Goal: Information Seeking & Learning: Learn about a topic

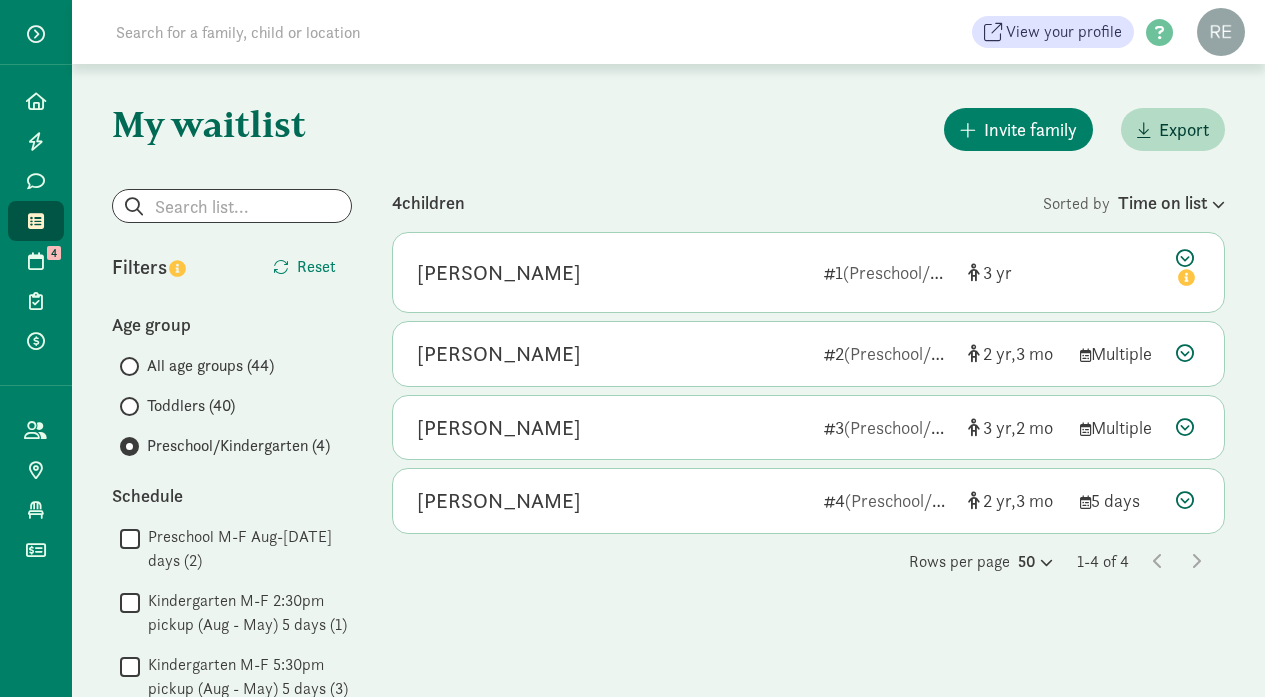
scroll to position [185, 0]
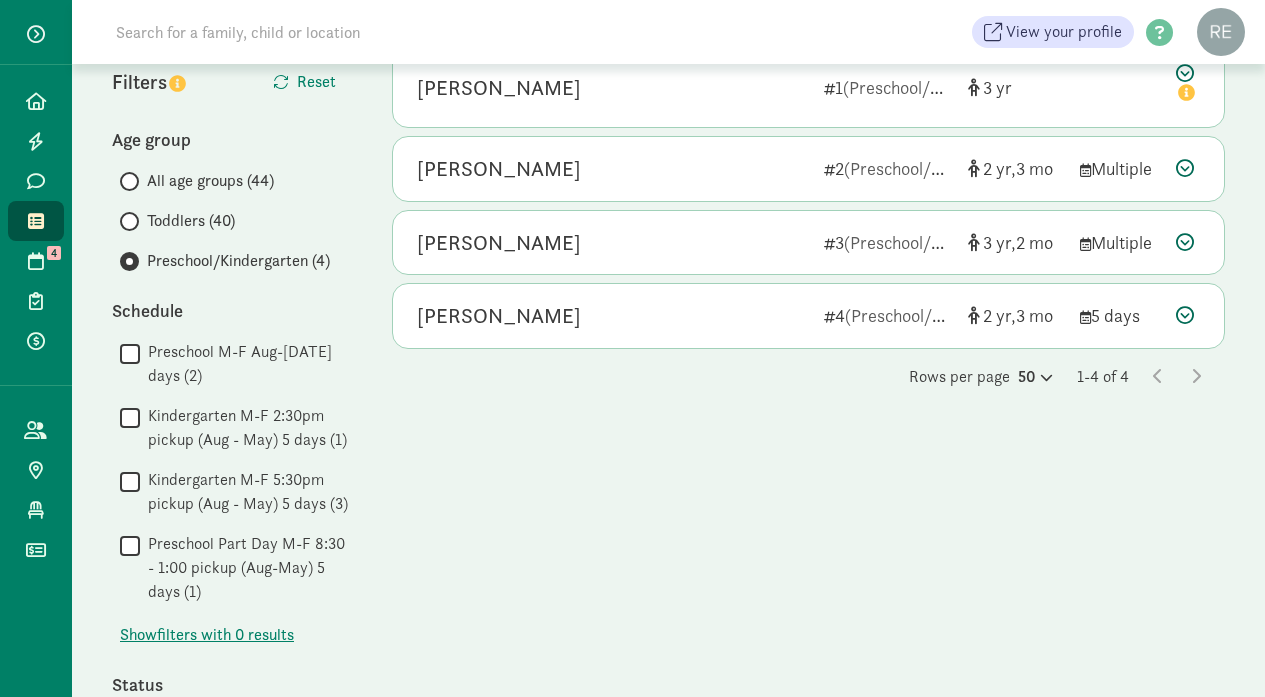
click at [129, 221] on input "Toddlers (40)" at bounding box center [126, 221] width 13 height 13
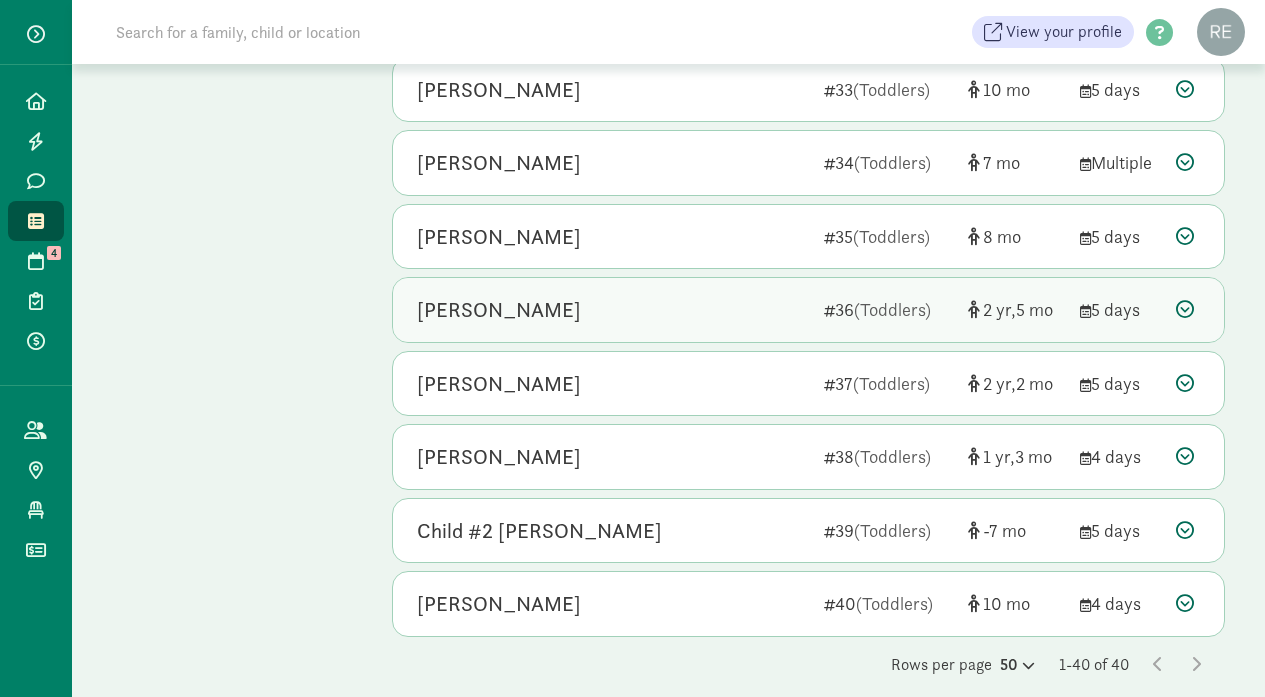
scroll to position [2541, 0]
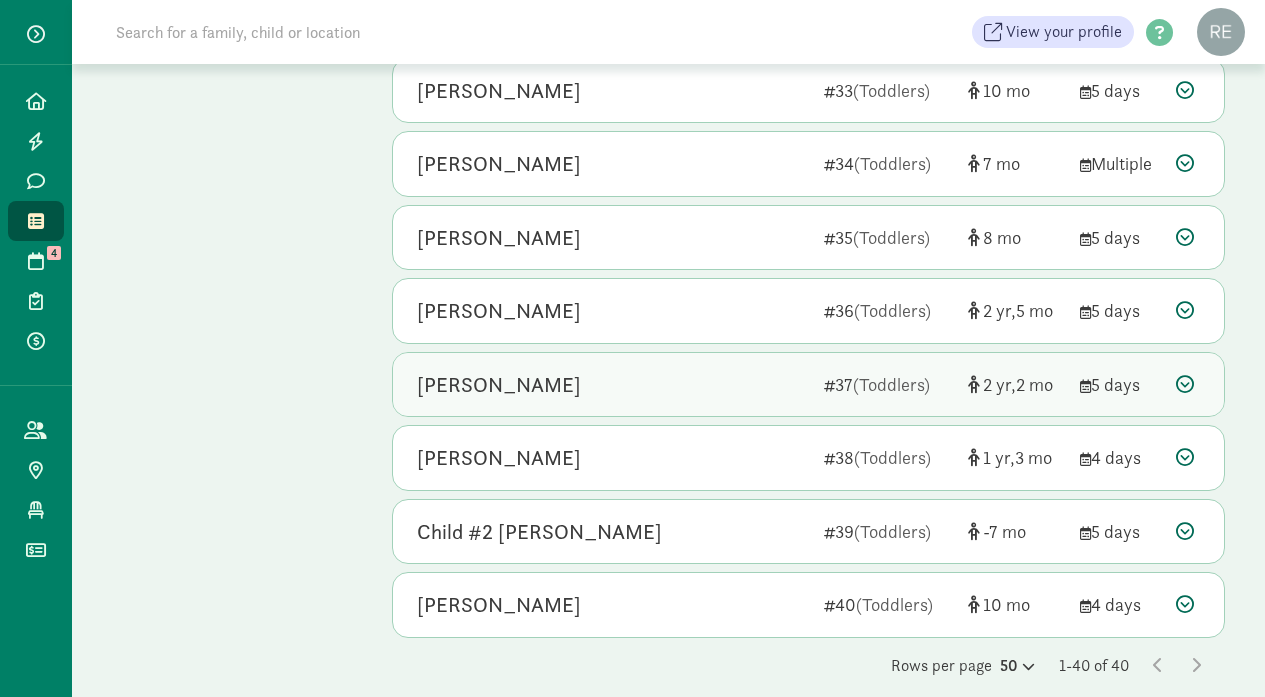
click at [570, 369] on div "[PERSON_NAME]" at bounding box center [499, 385] width 164 height 32
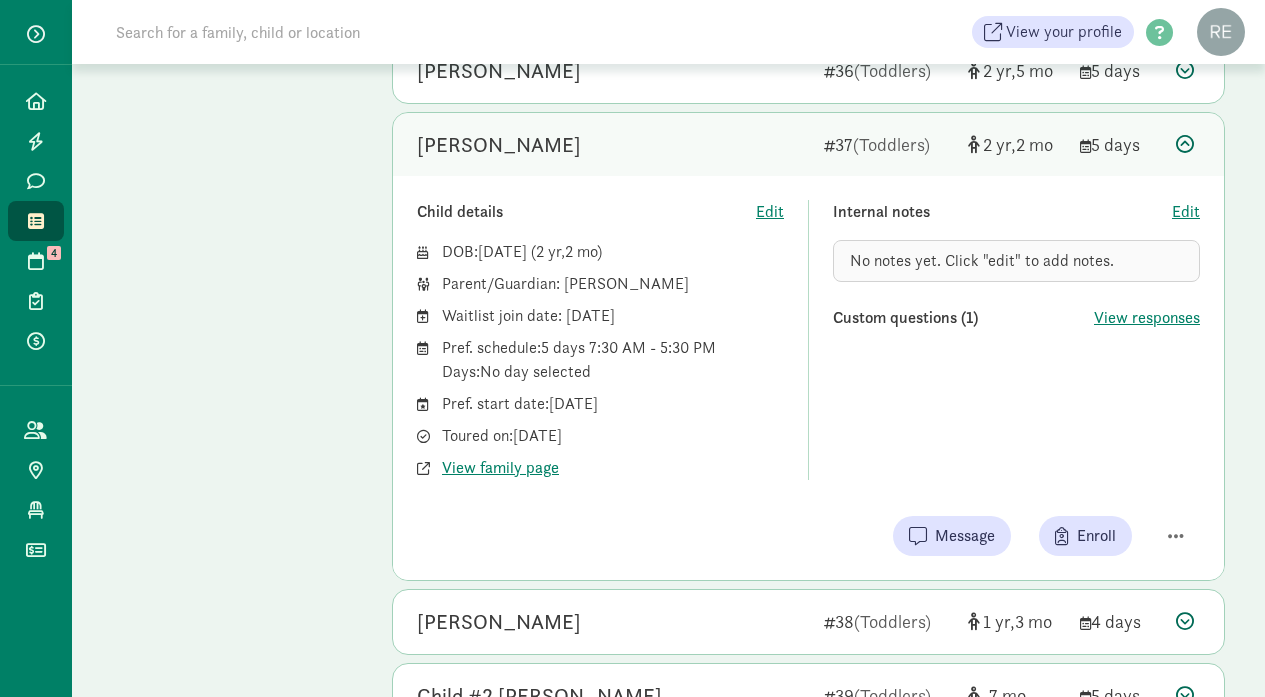
scroll to position [2783, 0]
click at [513, 454] on span "View family page" at bounding box center [500, 466] width 117 height 24
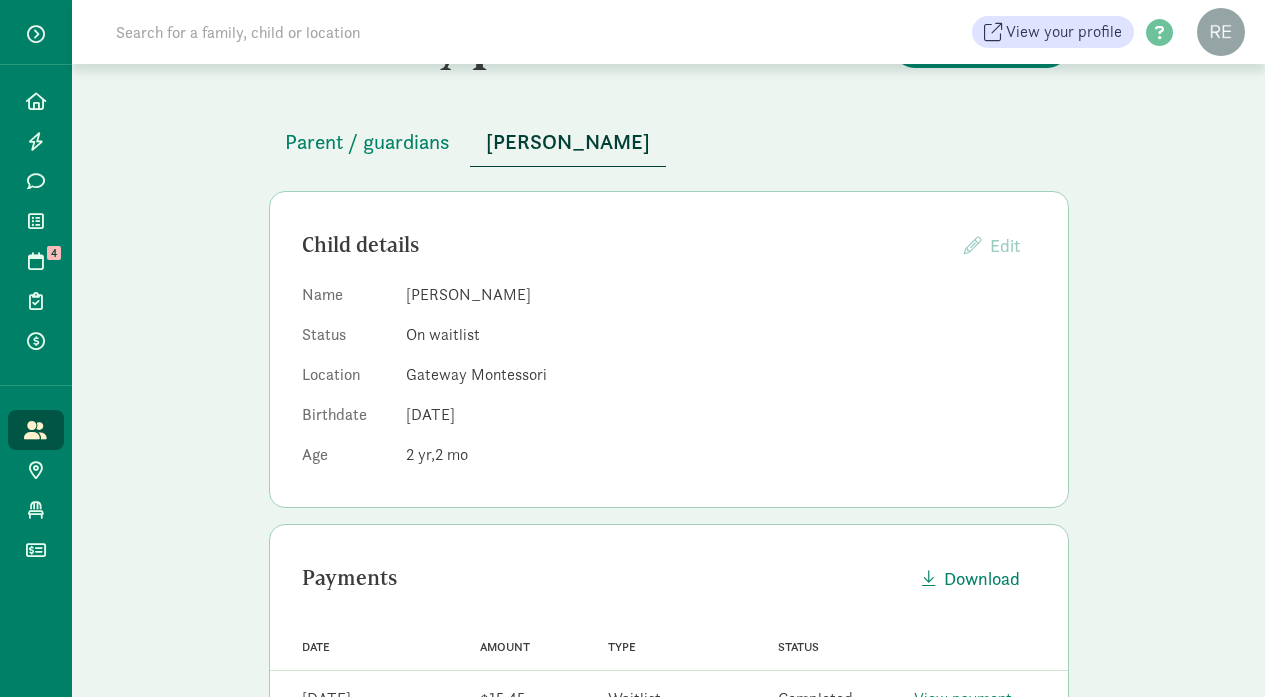
scroll to position [69, 0]
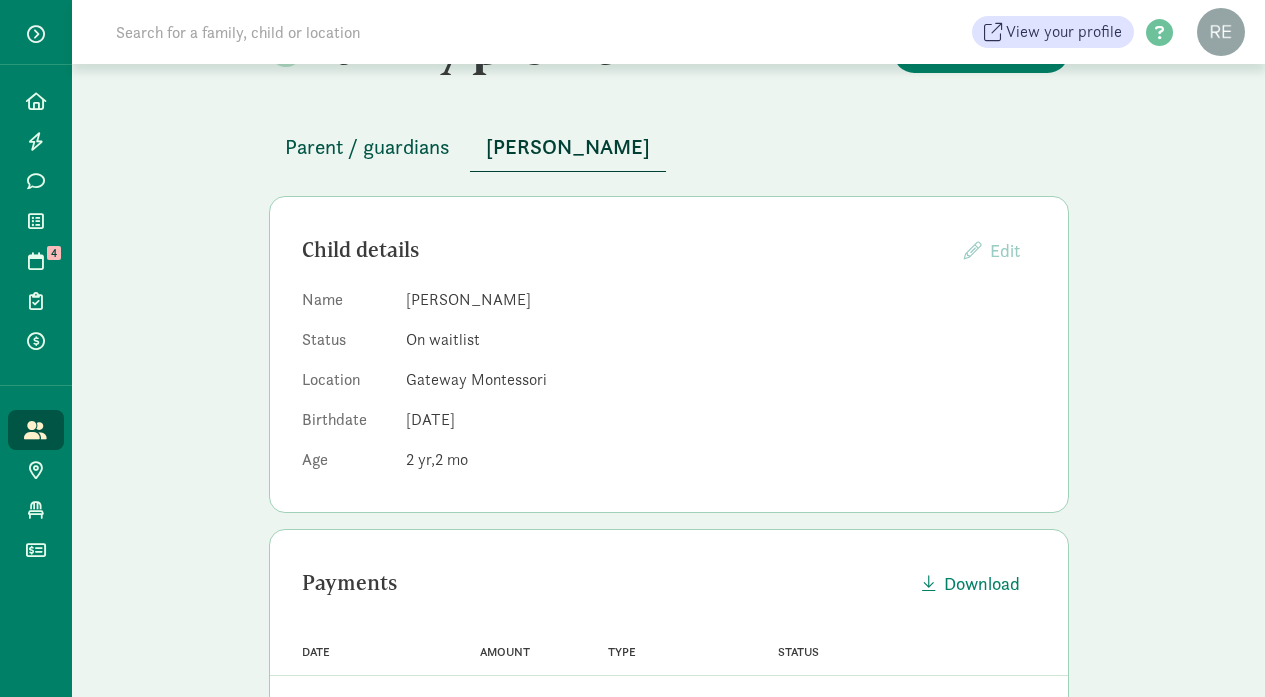
click at [432, 152] on span "Parent / guardians" at bounding box center [367, 147] width 165 height 32
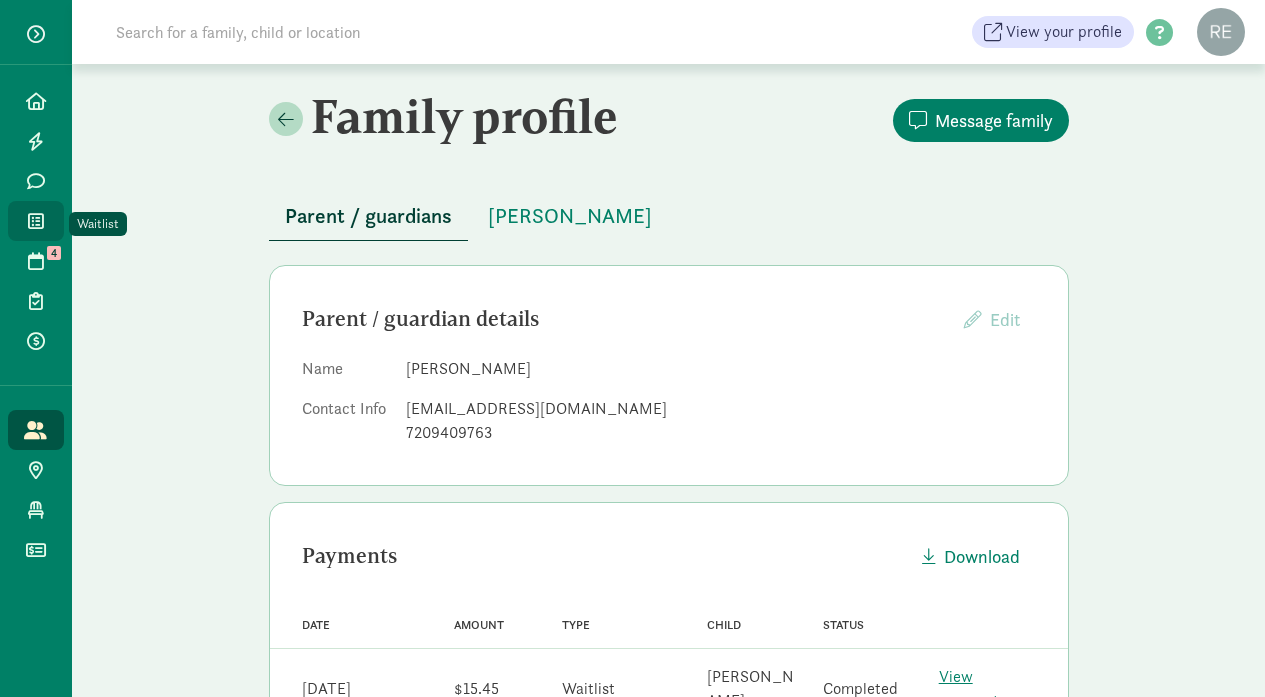
click at [30, 216] on icon at bounding box center [36, 221] width 16 height 18
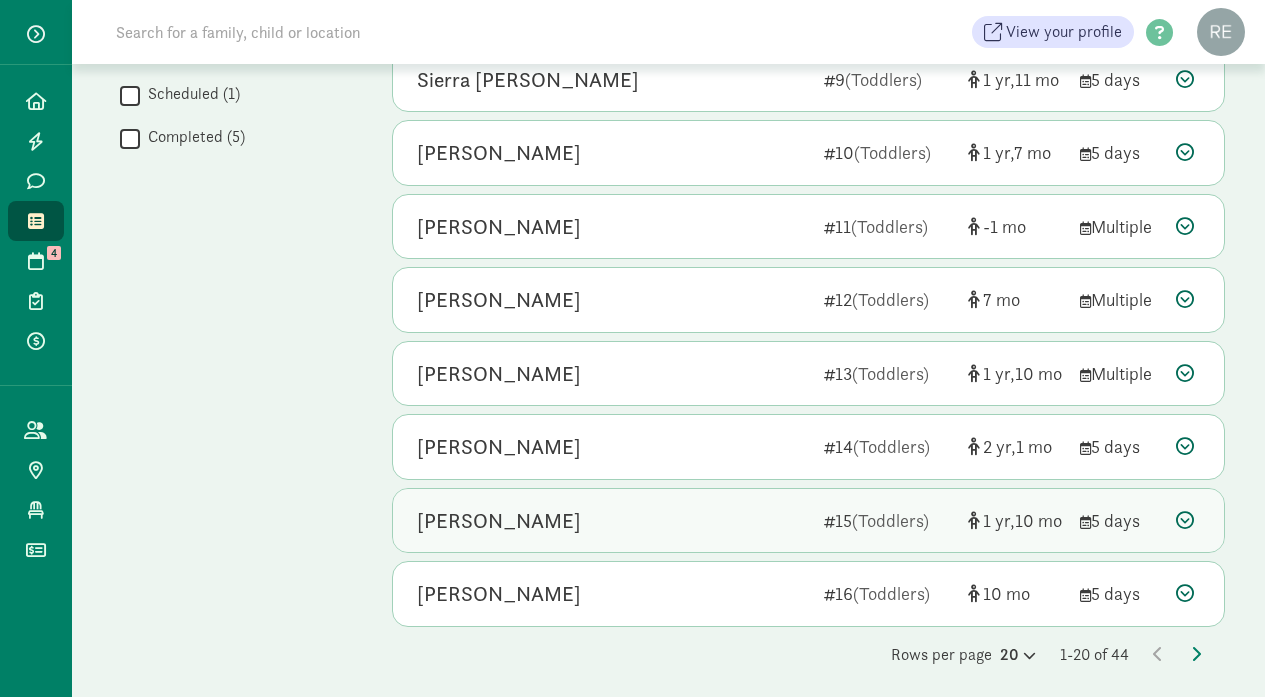
scroll to position [1082, 0]
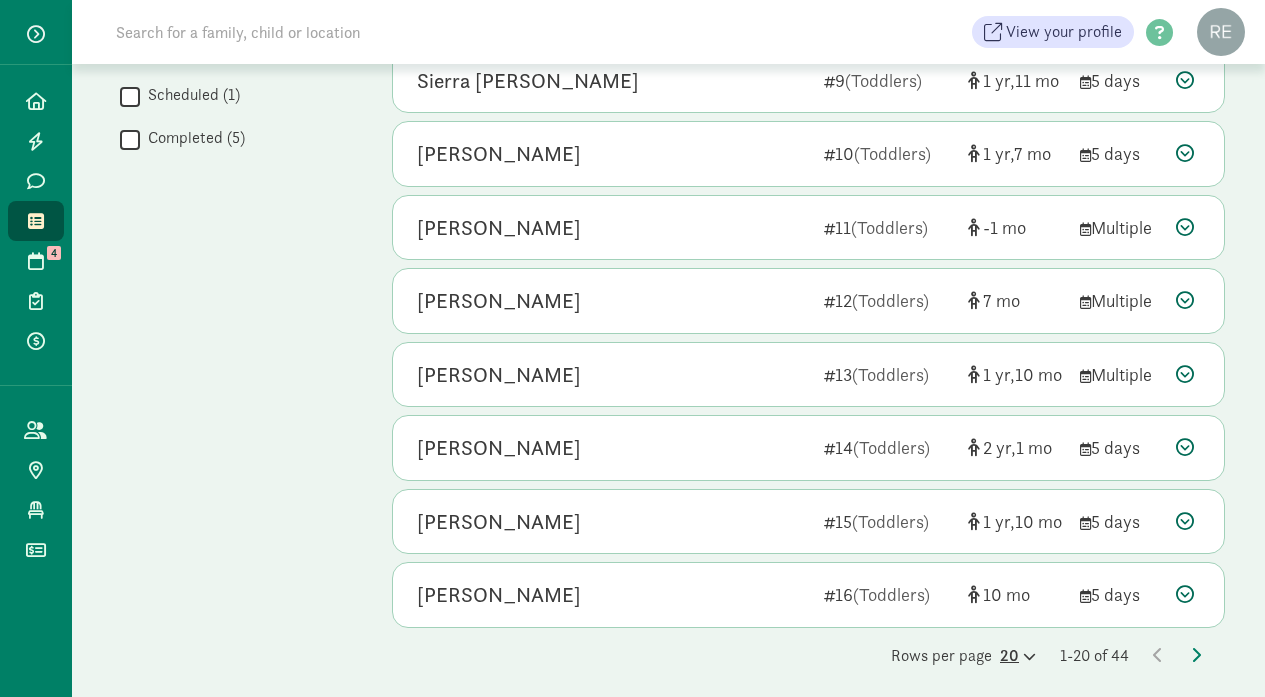
click at [1019, 651] on icon at bounding box center [1027, 656] width 17 height 13
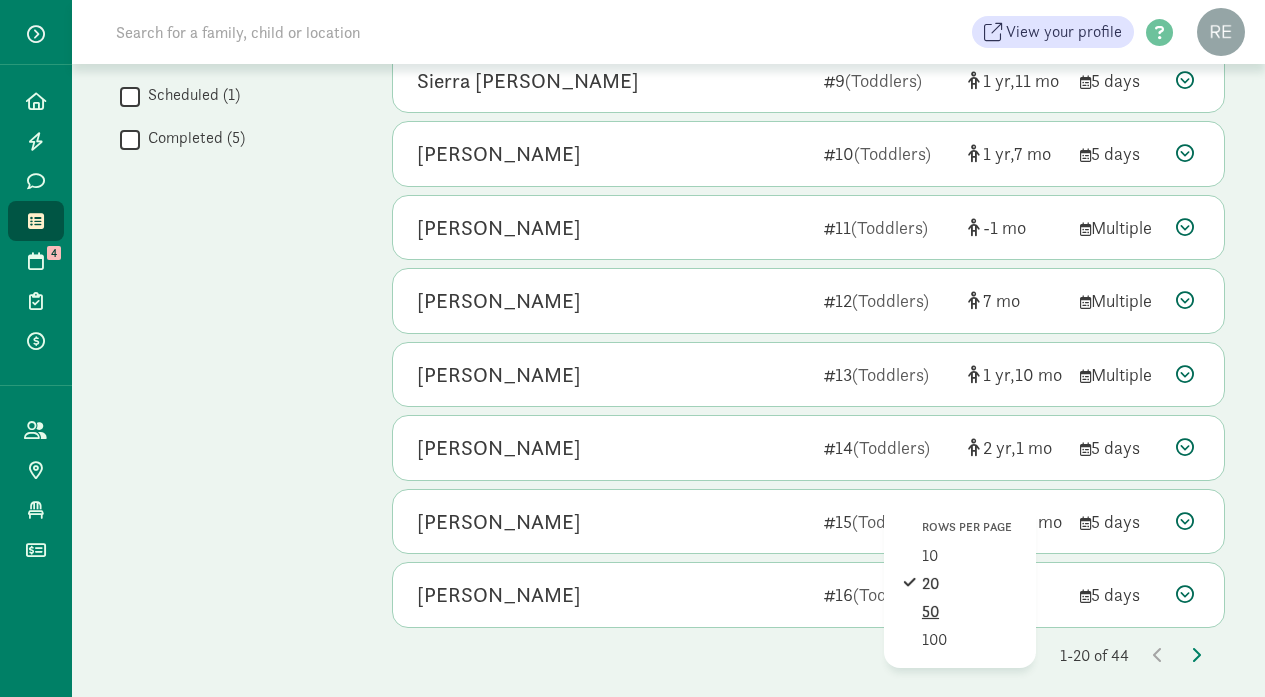
click at [939, 628] on div "50" at bounding box center [969, 640] width 95 height 24
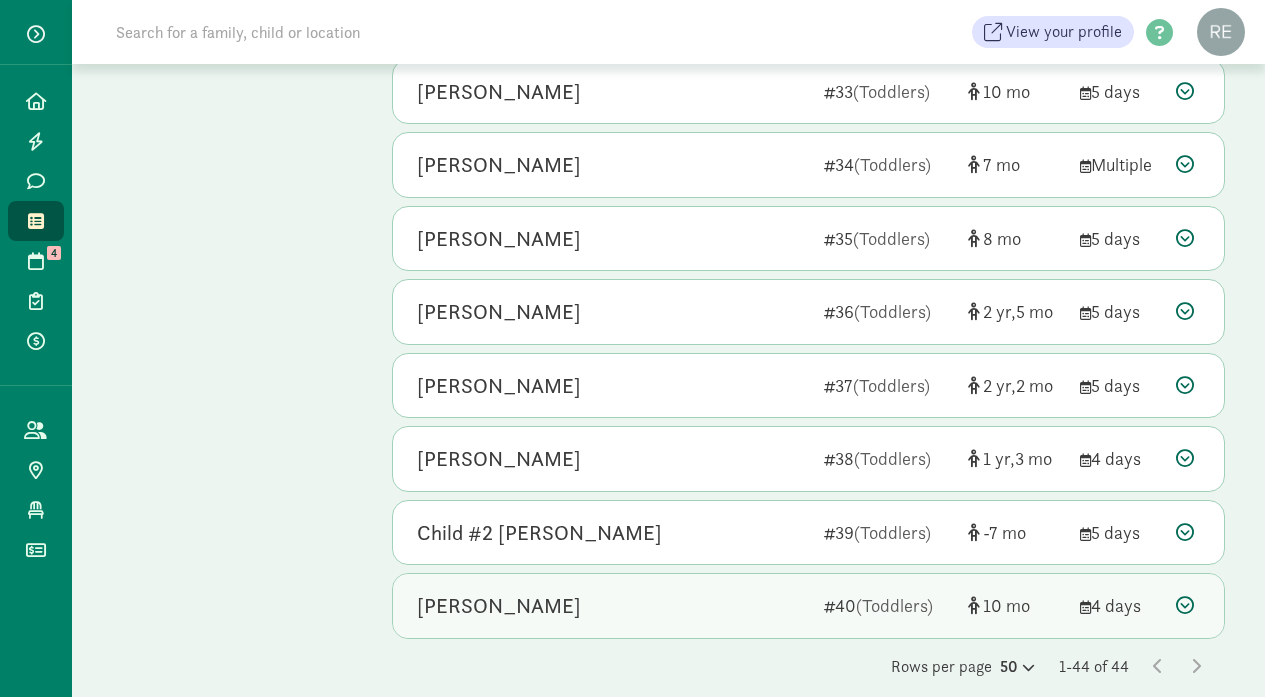
scroll to position [2833, 0]
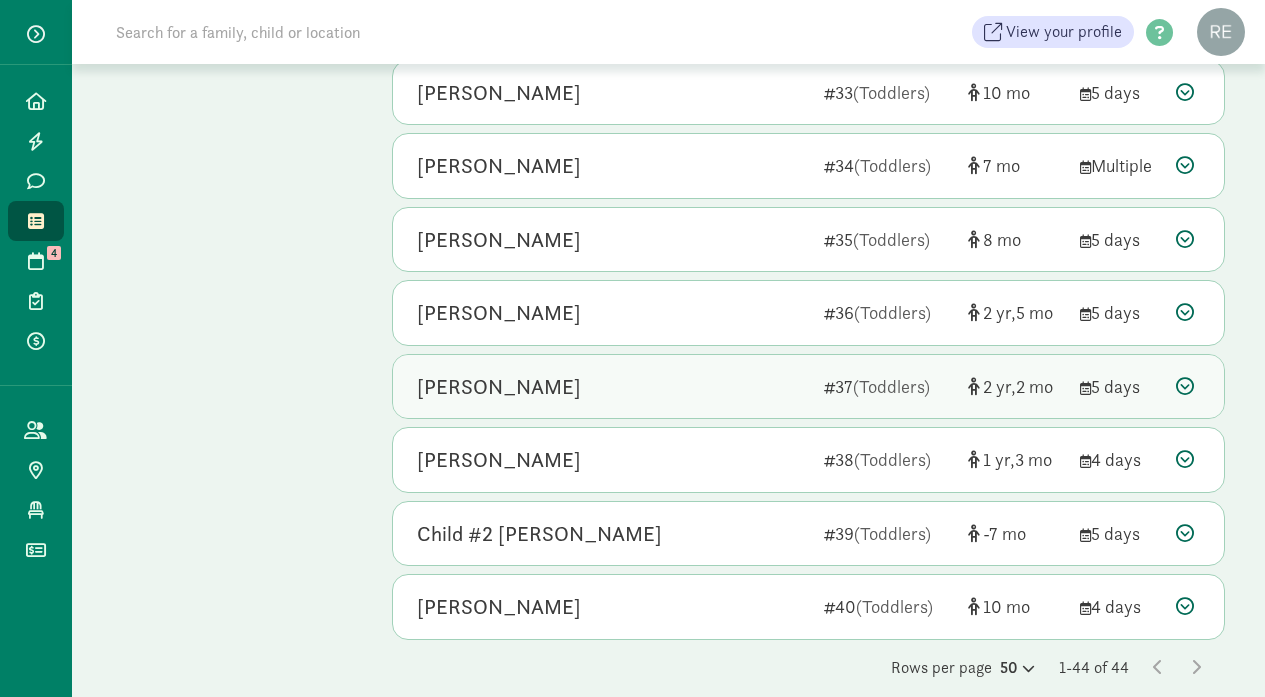
click at [684, 374] on div "[PERSON_NAME]" at bounding box center [612, 387] width 391 height 32
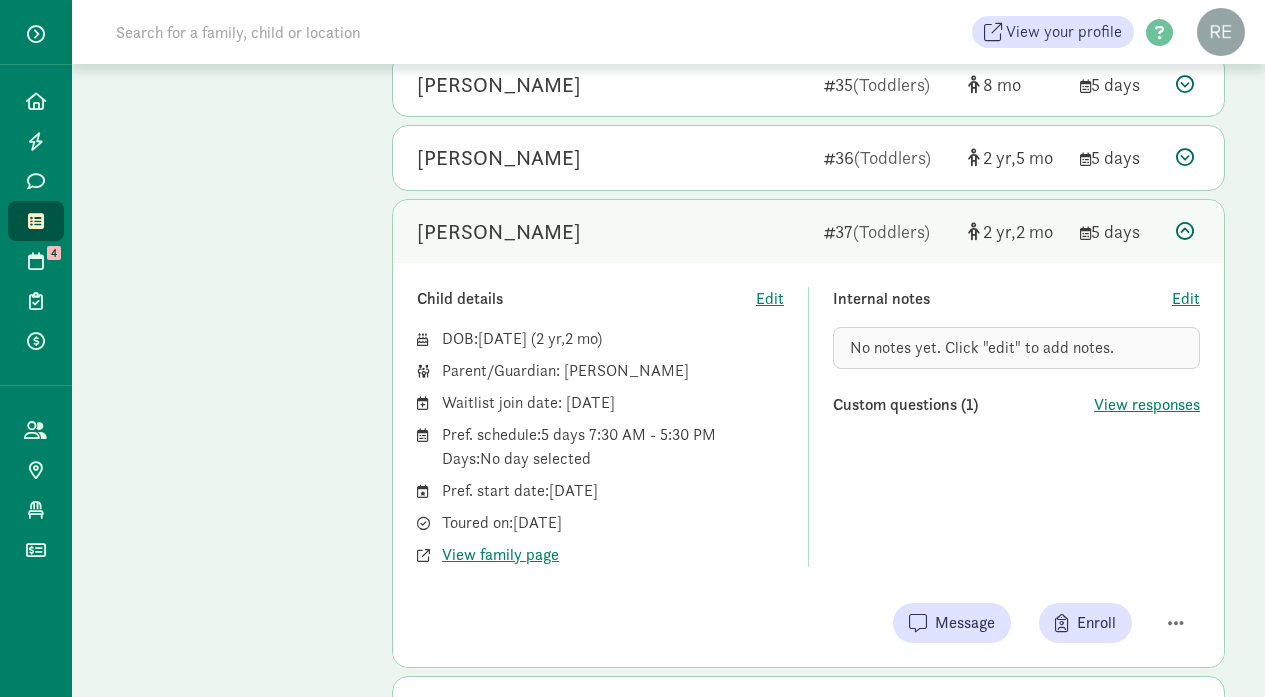
scroll to position [2990, 0]
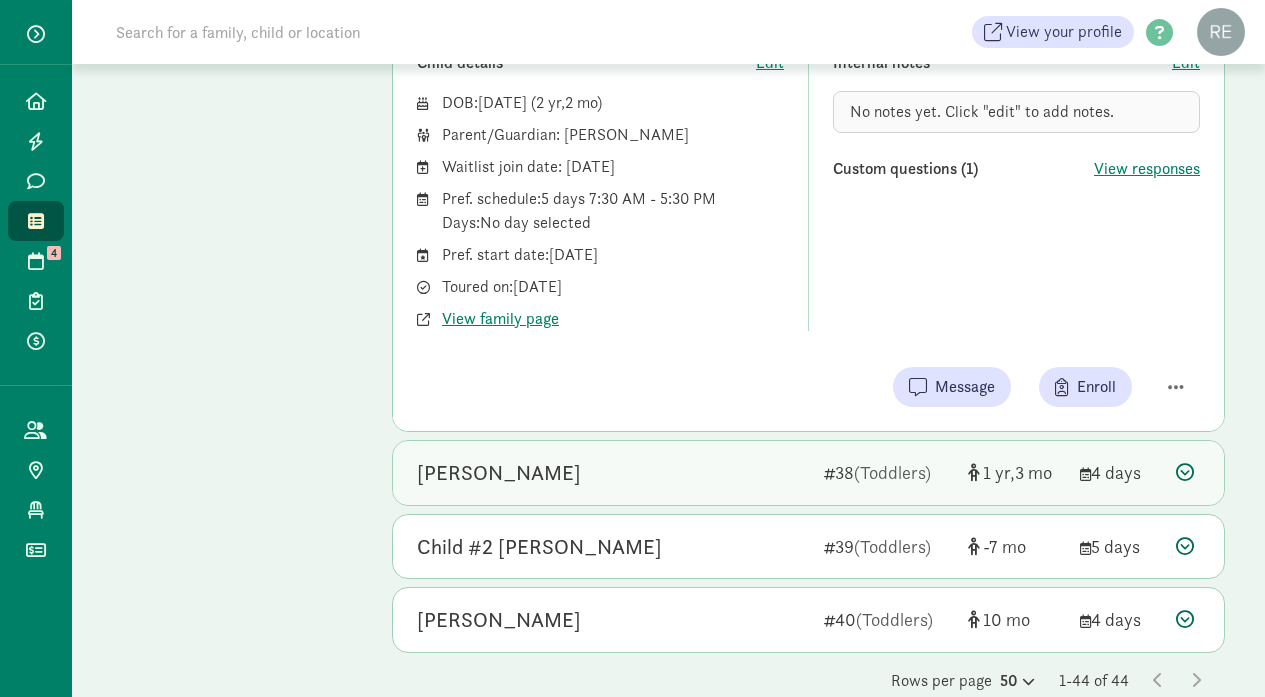
click at [712, 463] on div "[PERSON_NAME]" at bounding box center [612, 473] width 391 height 32
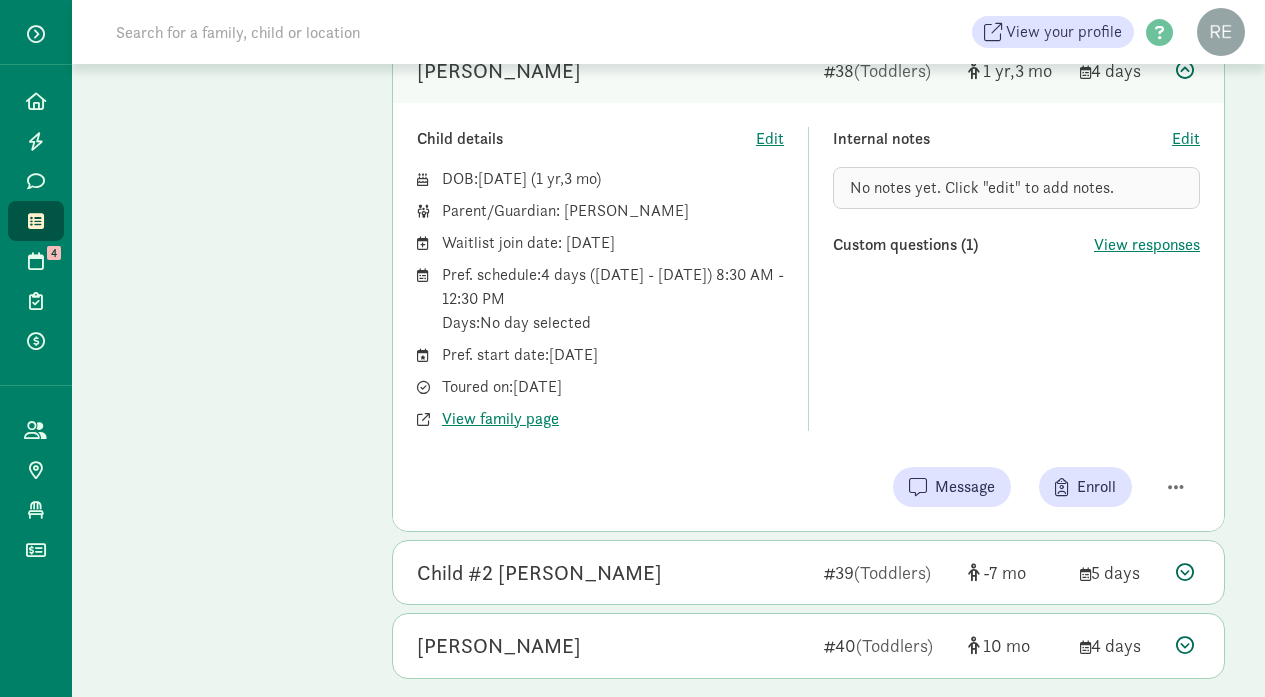
scroll to position [3235, 0]
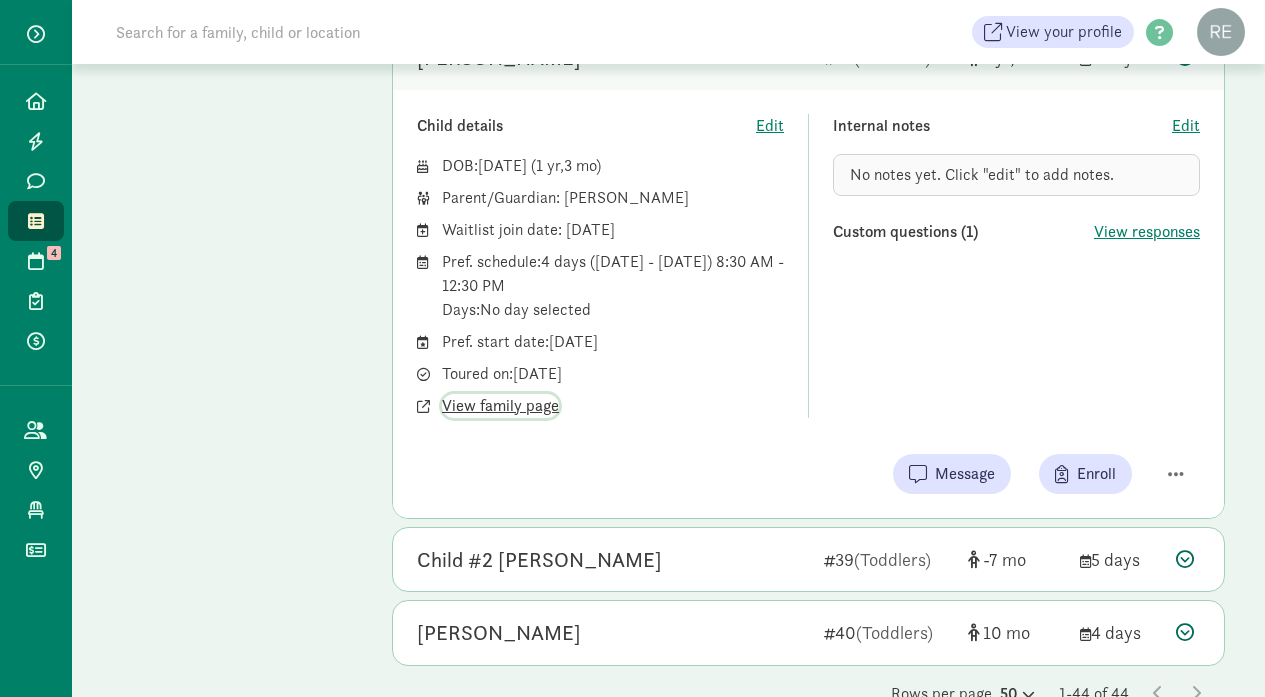
click at [541, 394] on span "View family page" at bounding box center [500, 406] width 117 height 24
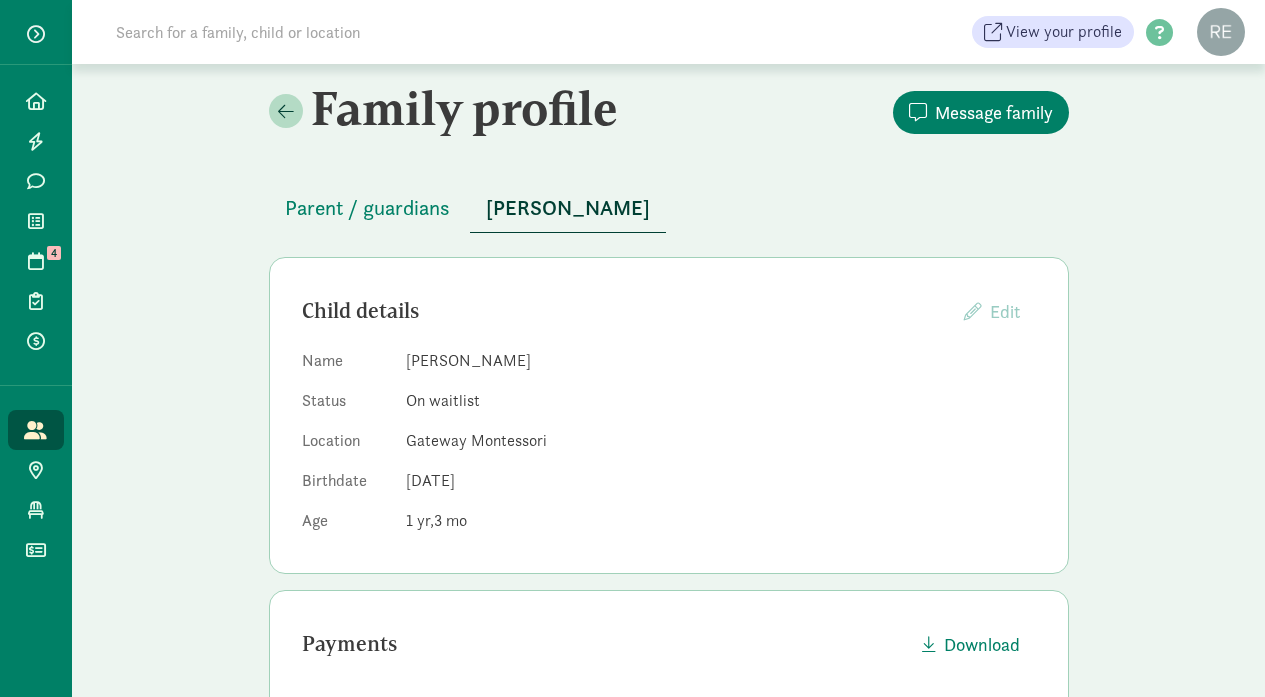
scroll to position [13, 0]
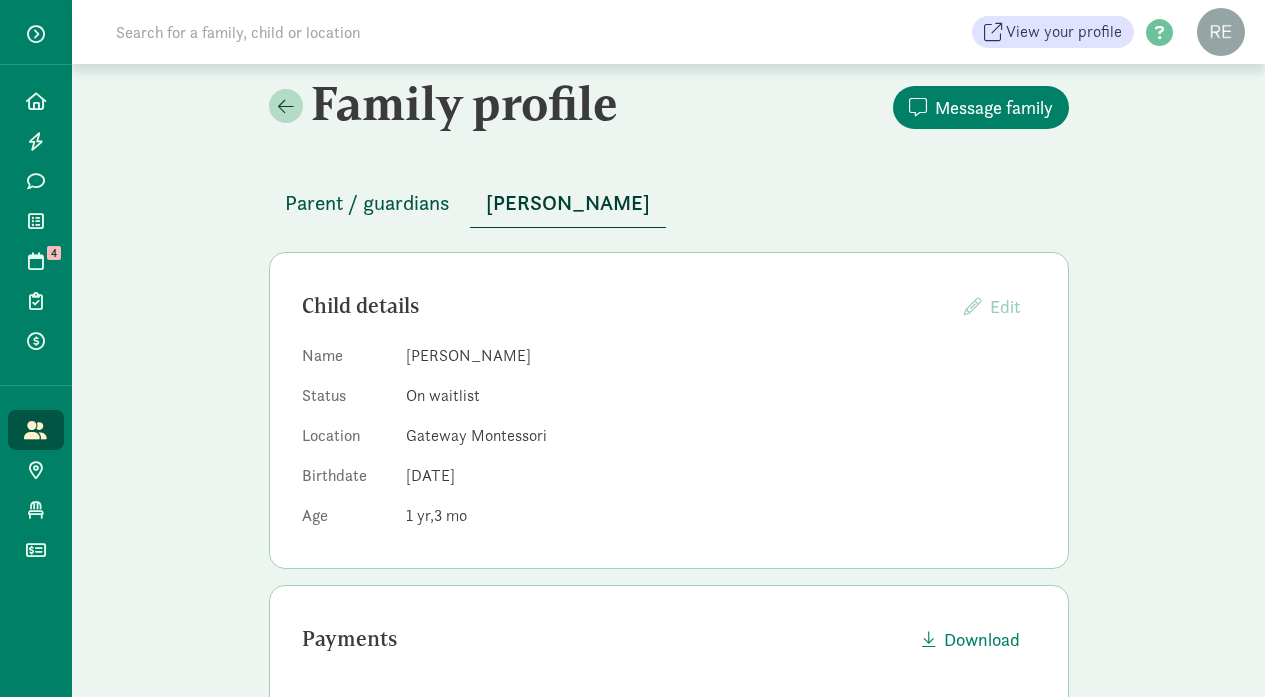
click at [427, 195] on span "Parent / guardians" at bounding box center [367, 203] width 165 height 32
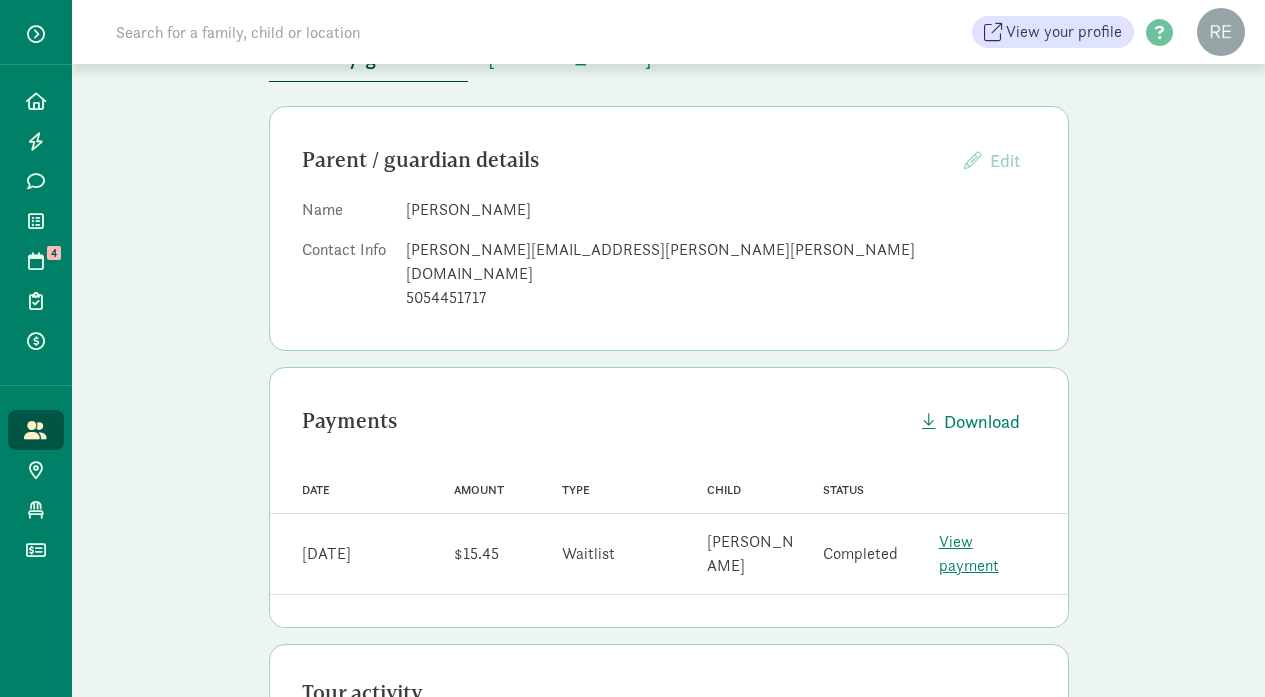
scroll to position [154, 0]
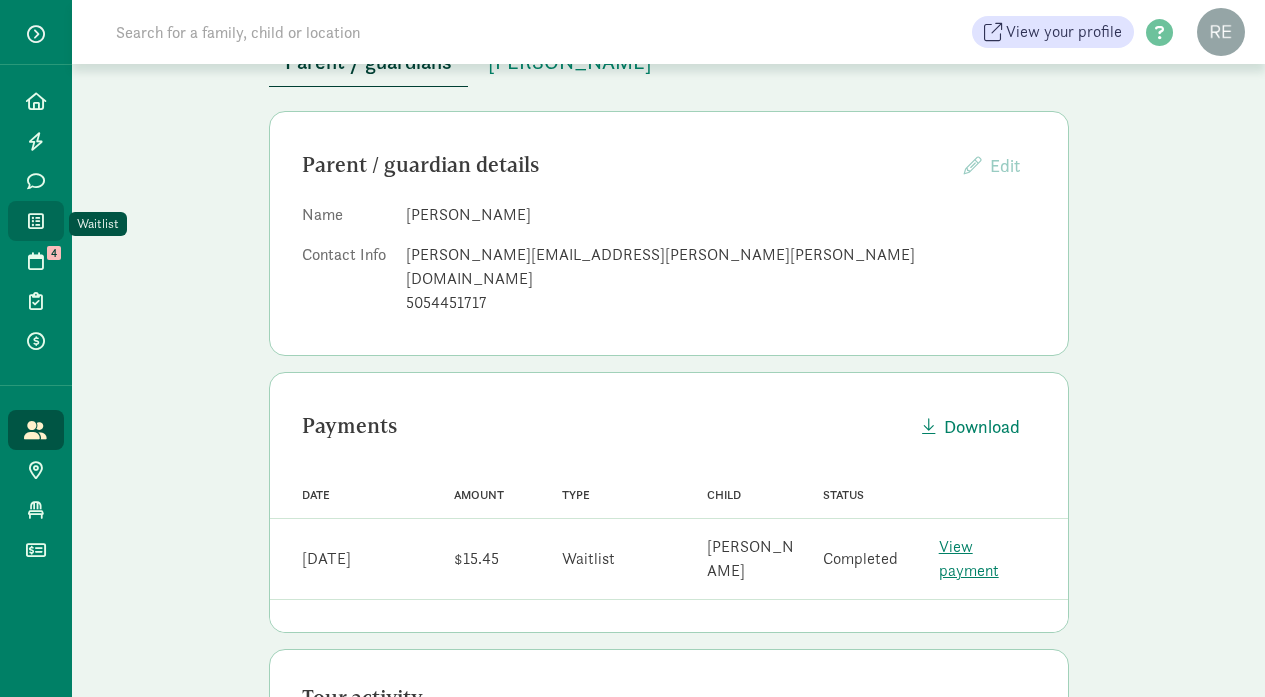
click at [39, 223] on icon at bounding box center [36, 221] width 16 height 18
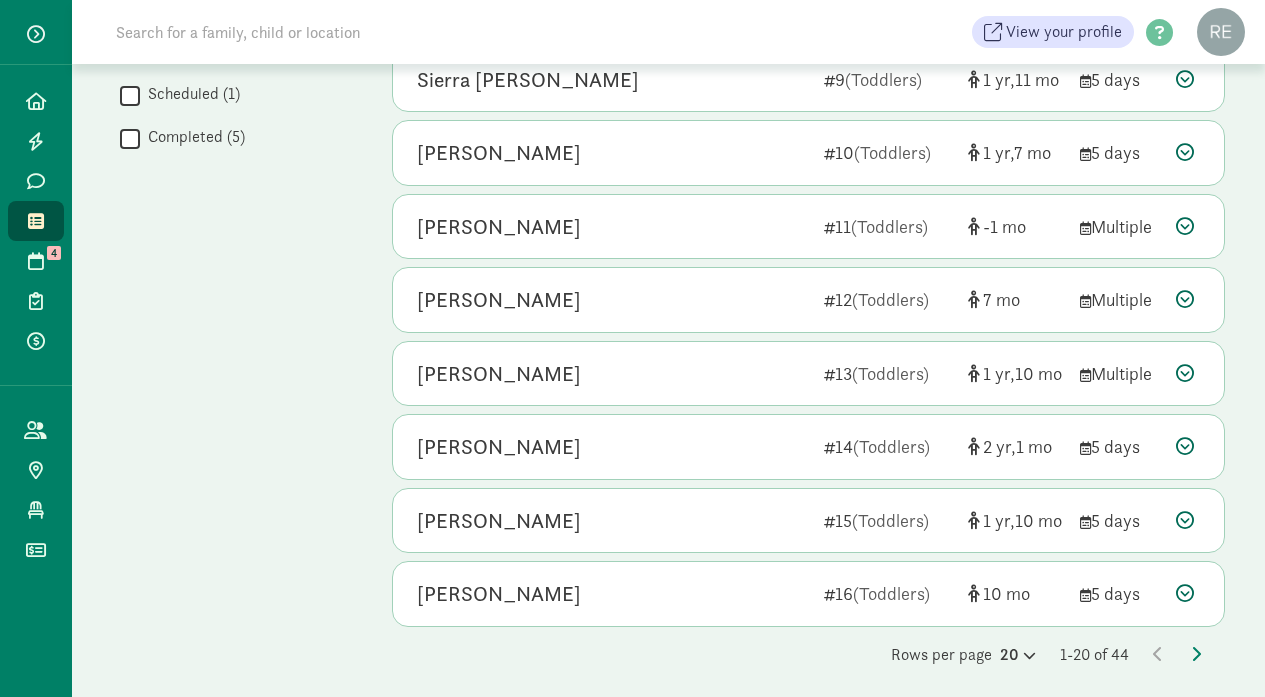
scroll to position [1082, 0]
click at [1021, 650] on icon at bounding box center [1027, 656] width 17 height 13
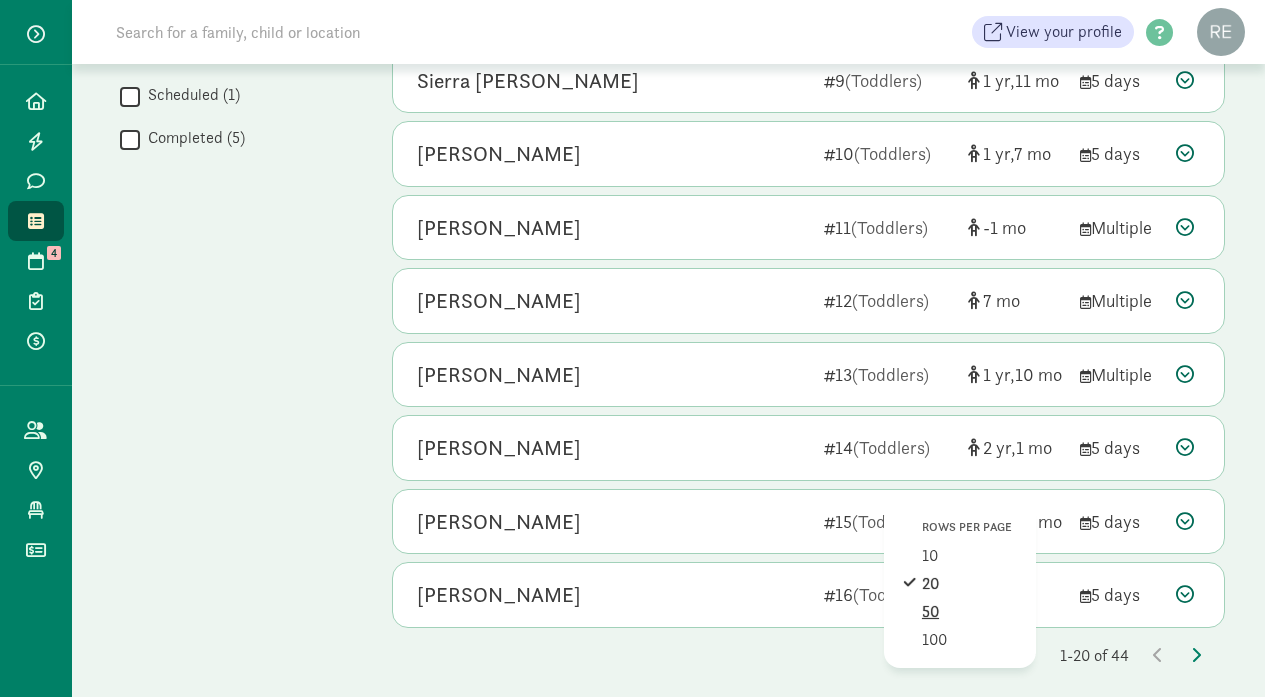
click at [945, 628] on div "50" at bounding box center [969, 640] width 95 height 24
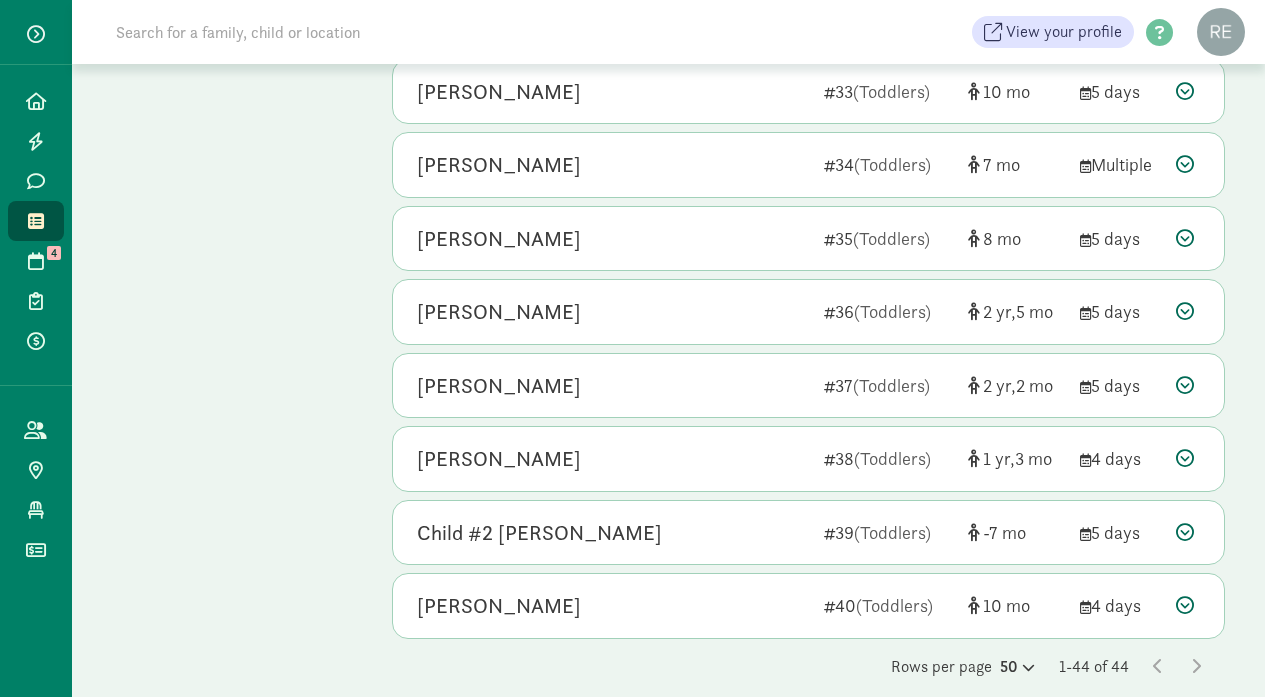
scroll to position [2833, 0]
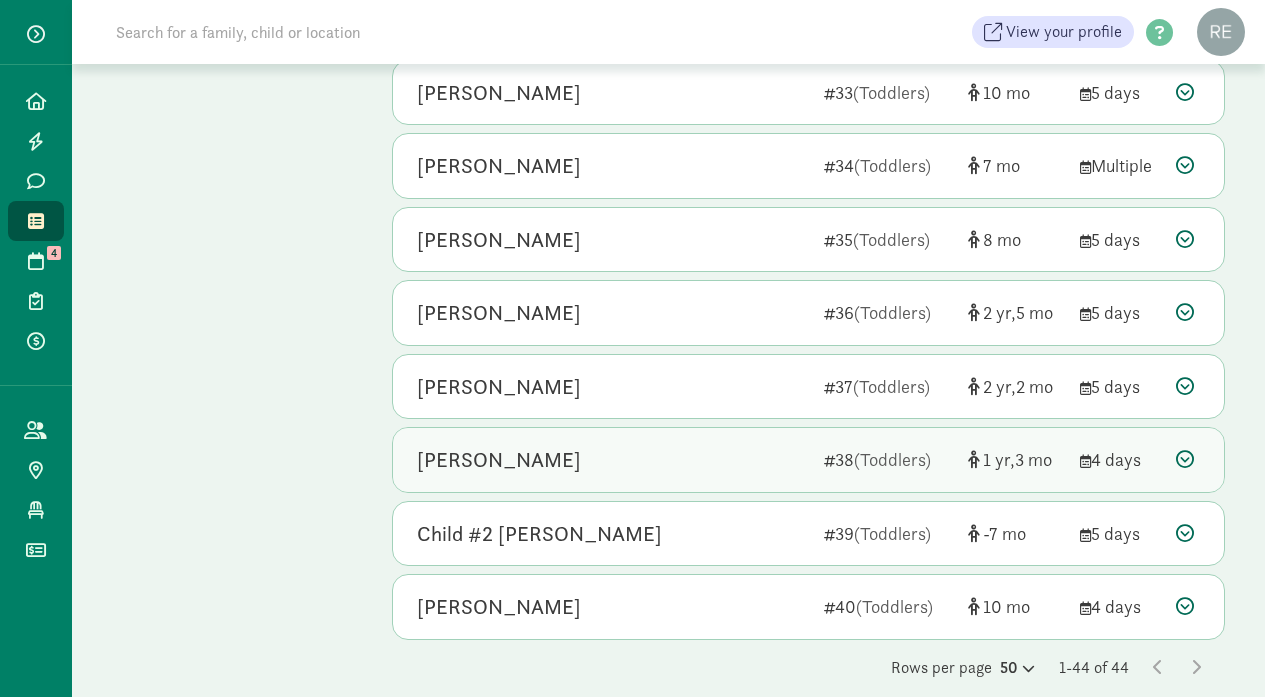
click at [683, 444] on div "Emma Higgins" at bounding box center [612, 460] width 391 height 32
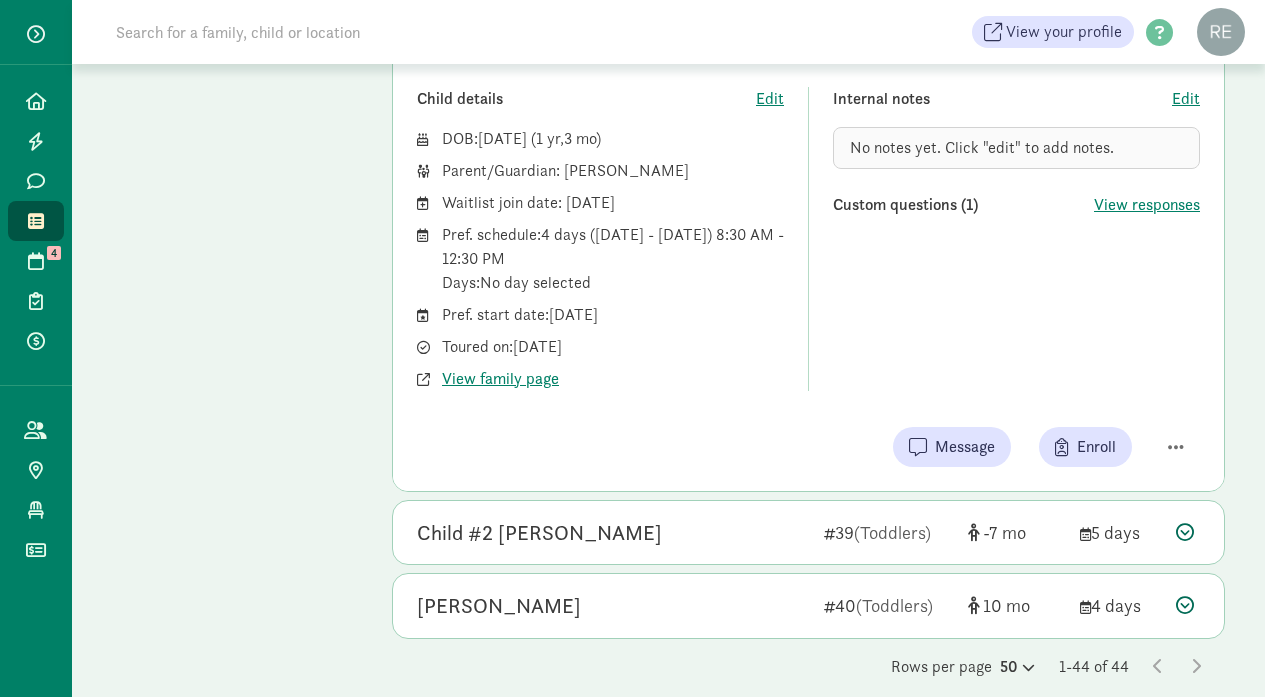
scroll to position [3261, 0]
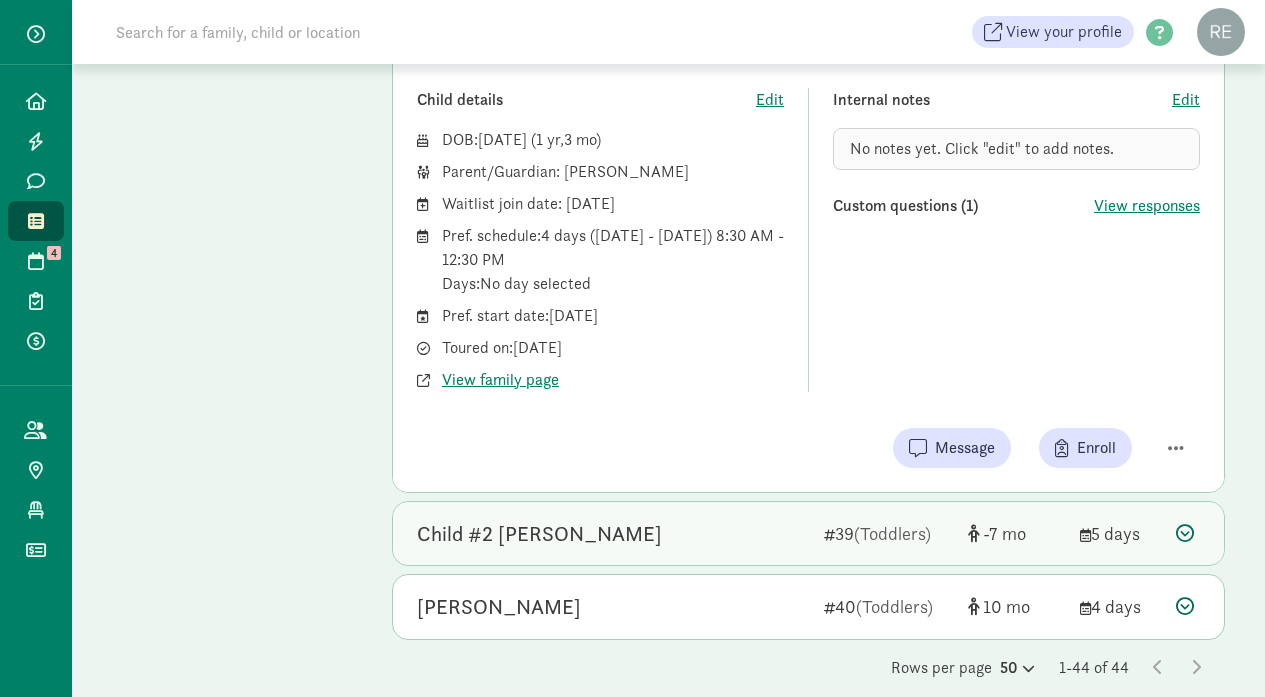
click at [632, 518] on div "Child #2 Lawlor" at bounding box center [612, 534] width 391 height 32
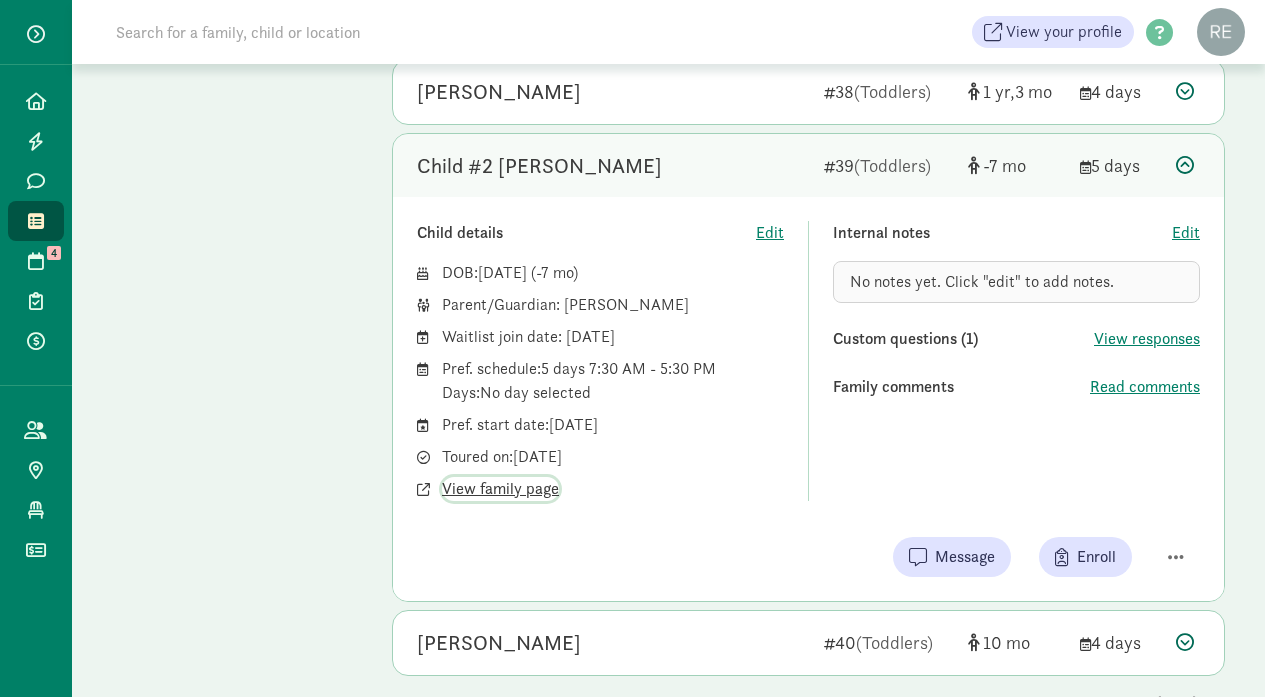
click at [491, 477] on span "View family page" at bounding box center [500, 489] width 117 height 24
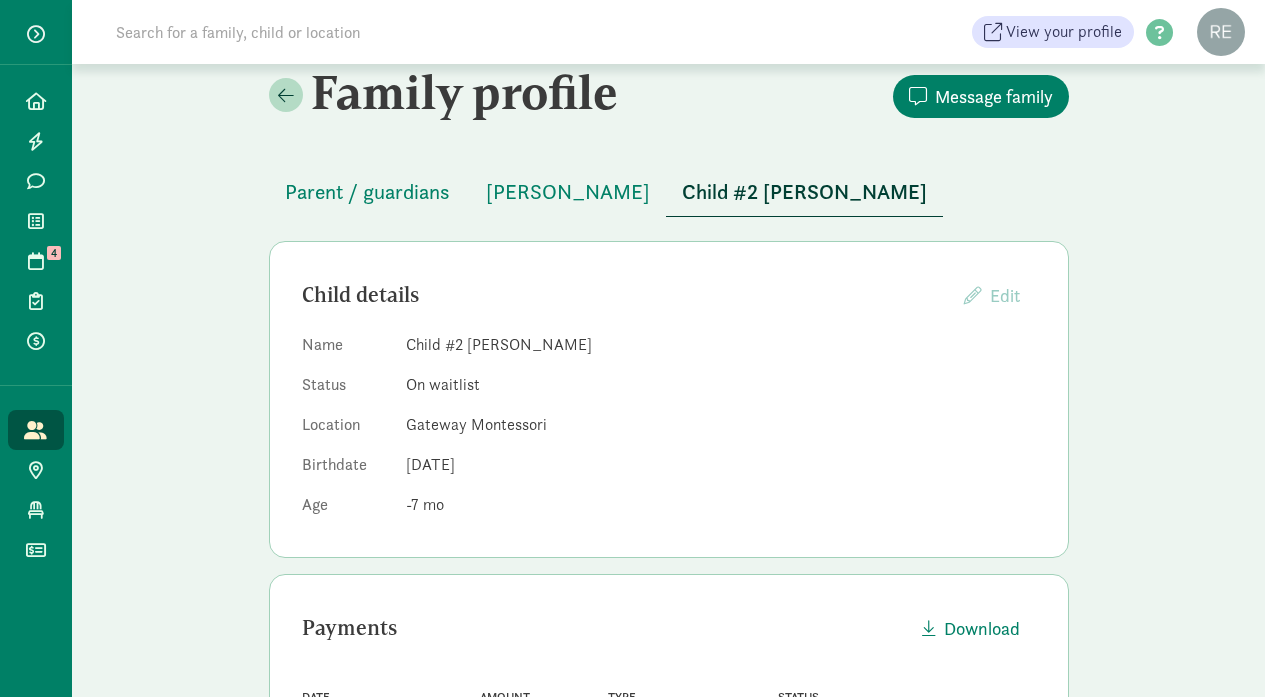
scroll to position [26, 0]
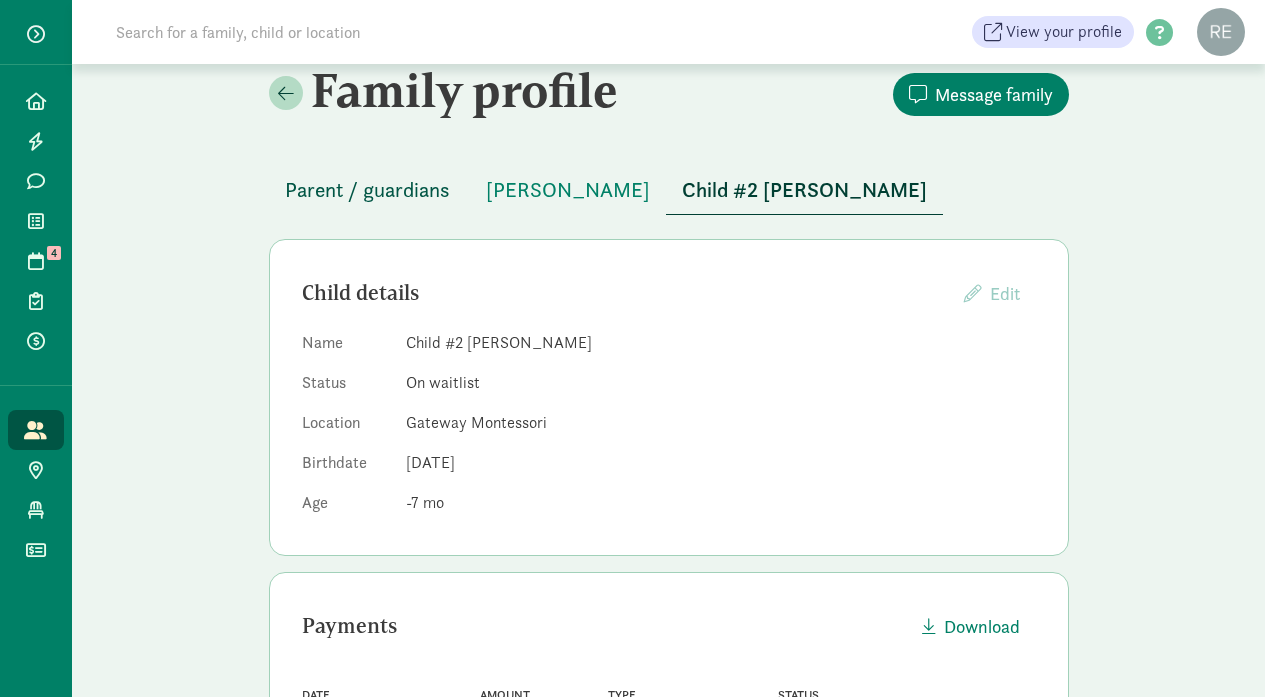
click at [369, 186] on span "Parent / guardians" at bounding box center [367, 190] width 165 height 32
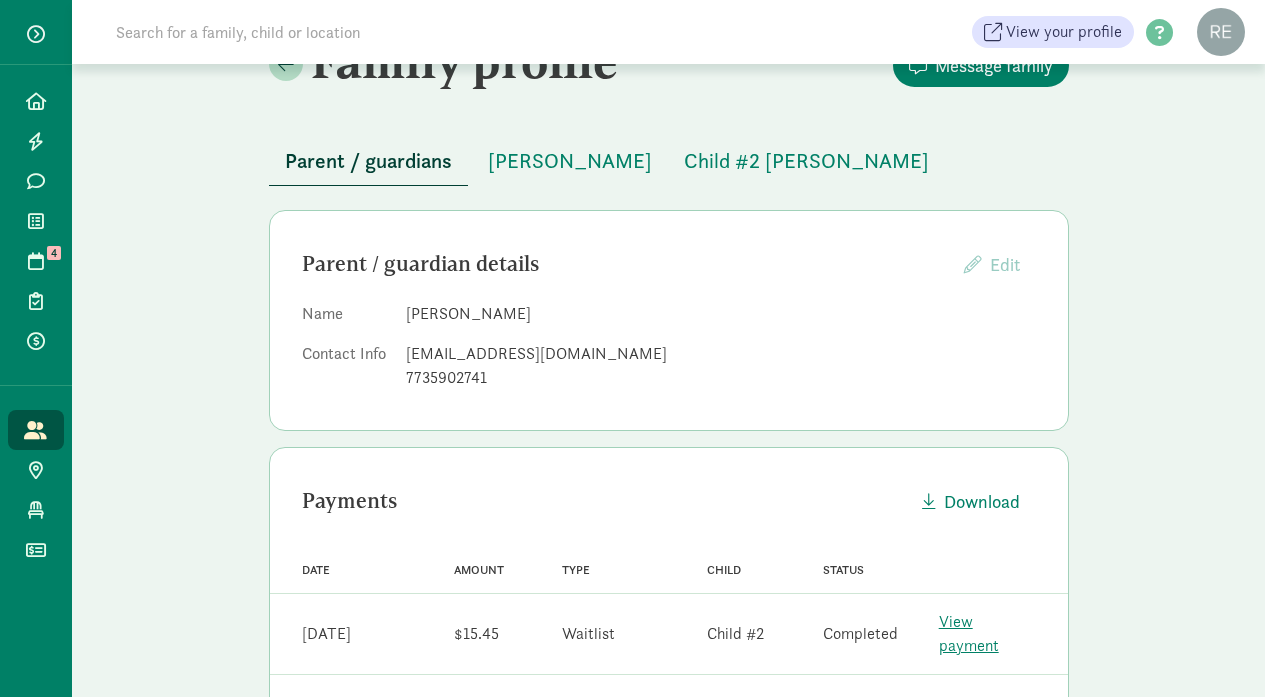
scroll to position [8, 0]
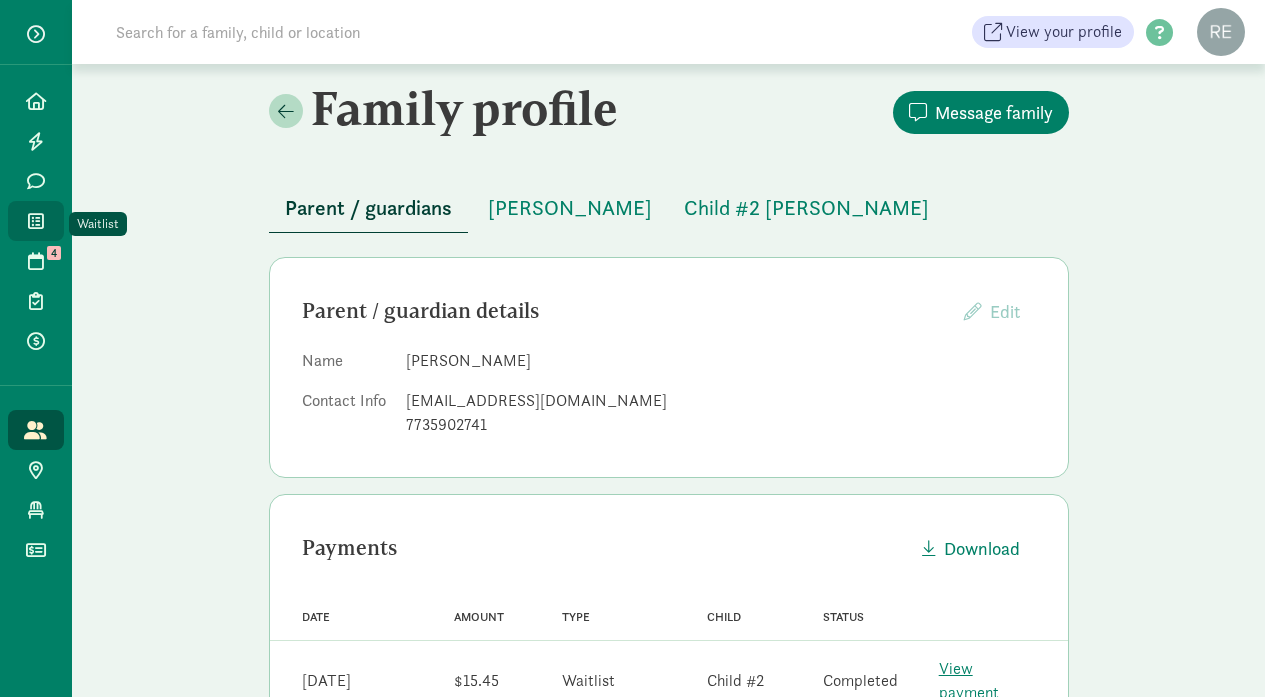
click at [33, 221] on icon at bounding box center [36, 221] width 16 height 18
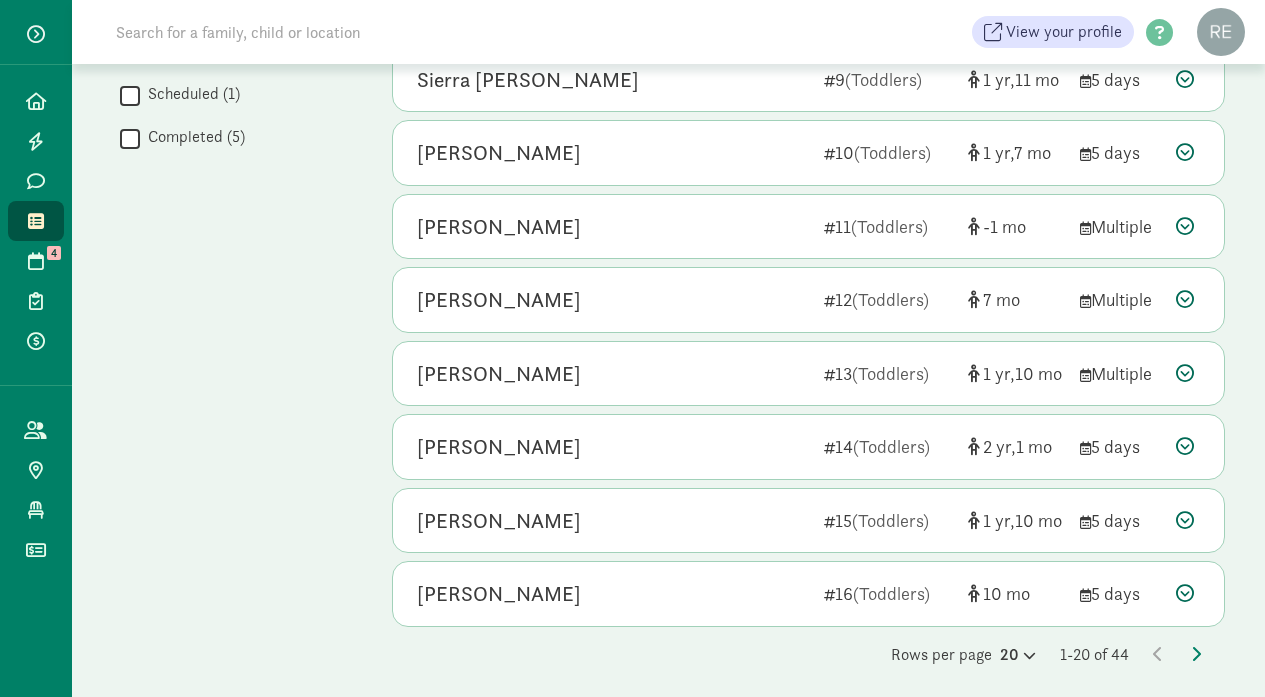
scroll to position [1082, 0]
click at [1019, 650] on icon at bounding box center [1027, 656] width 17 height 13
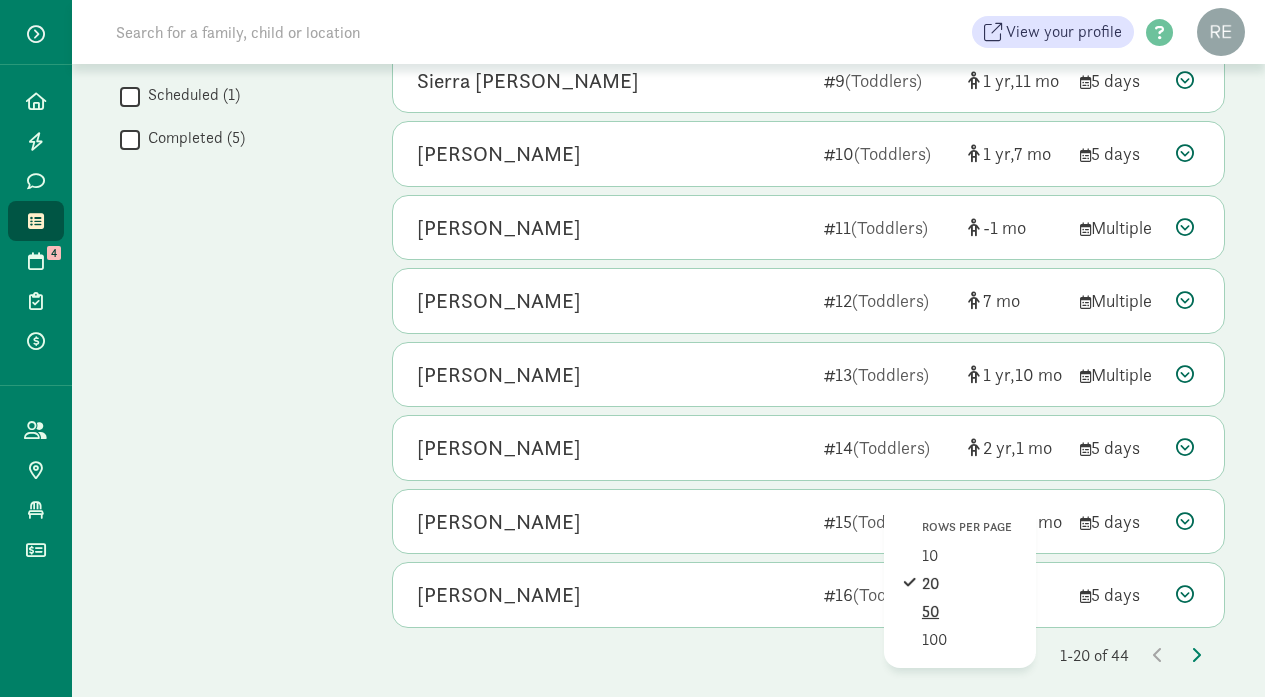
click at [956, 628] on div "50" at bounding box center [969, 640] width 95 height 24
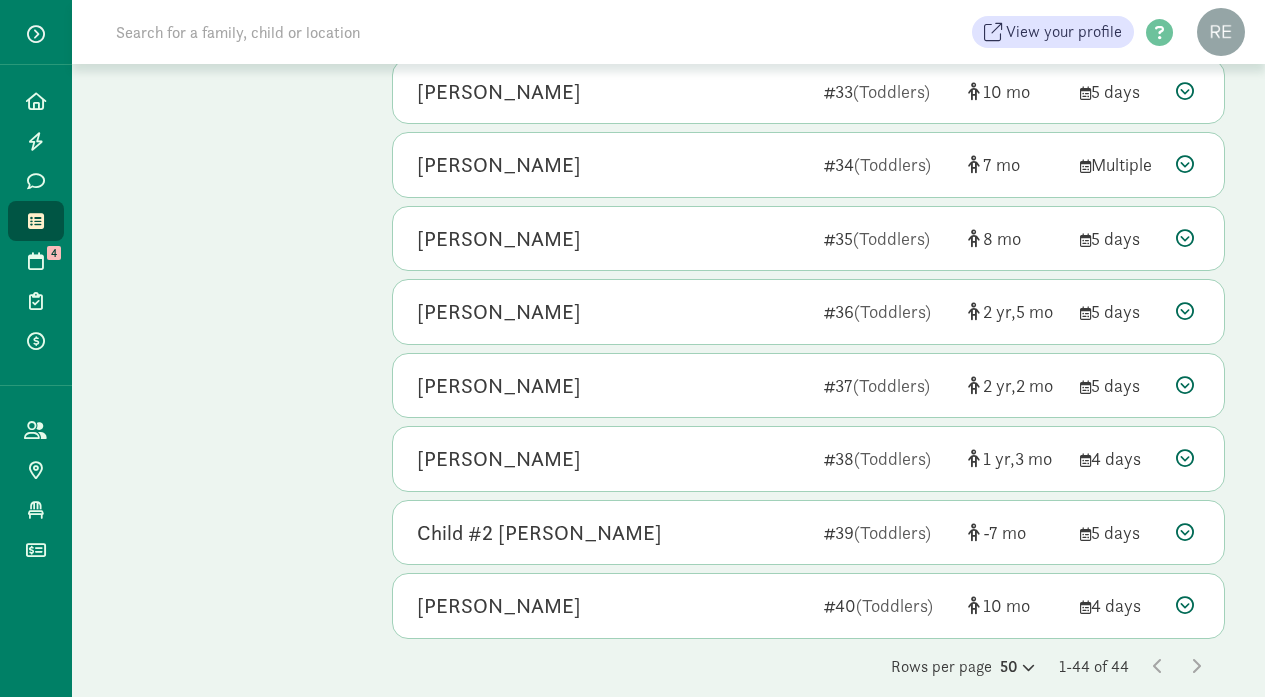
scroll to position [2833, 0]
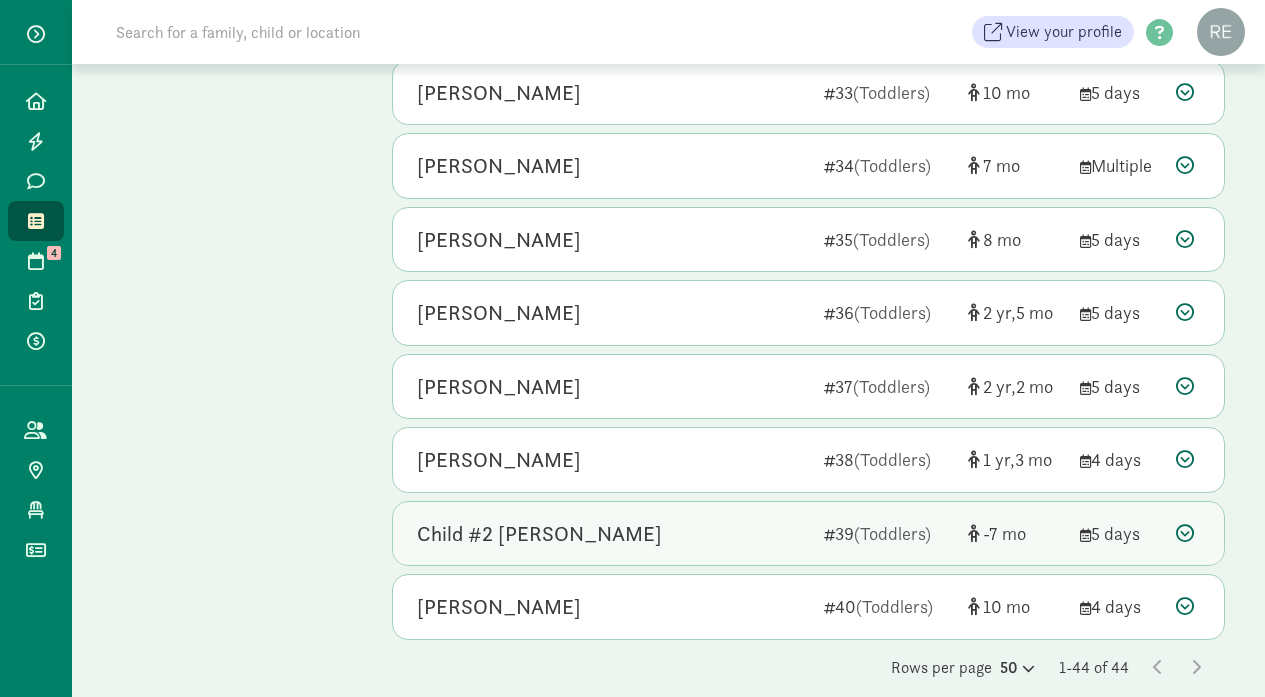
click at [687, 518] on div "Child #2 Lawlor" at bounding box center [612, 534] width 391 height 32
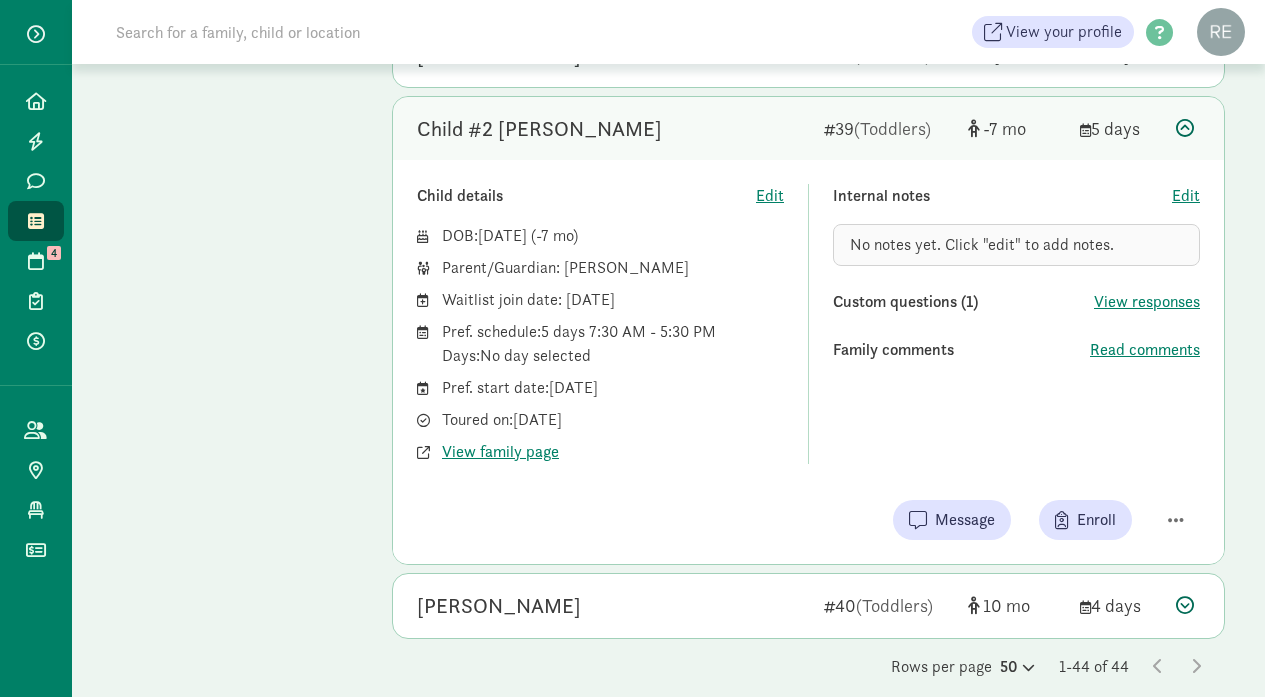
scroll to position [3237, 0]
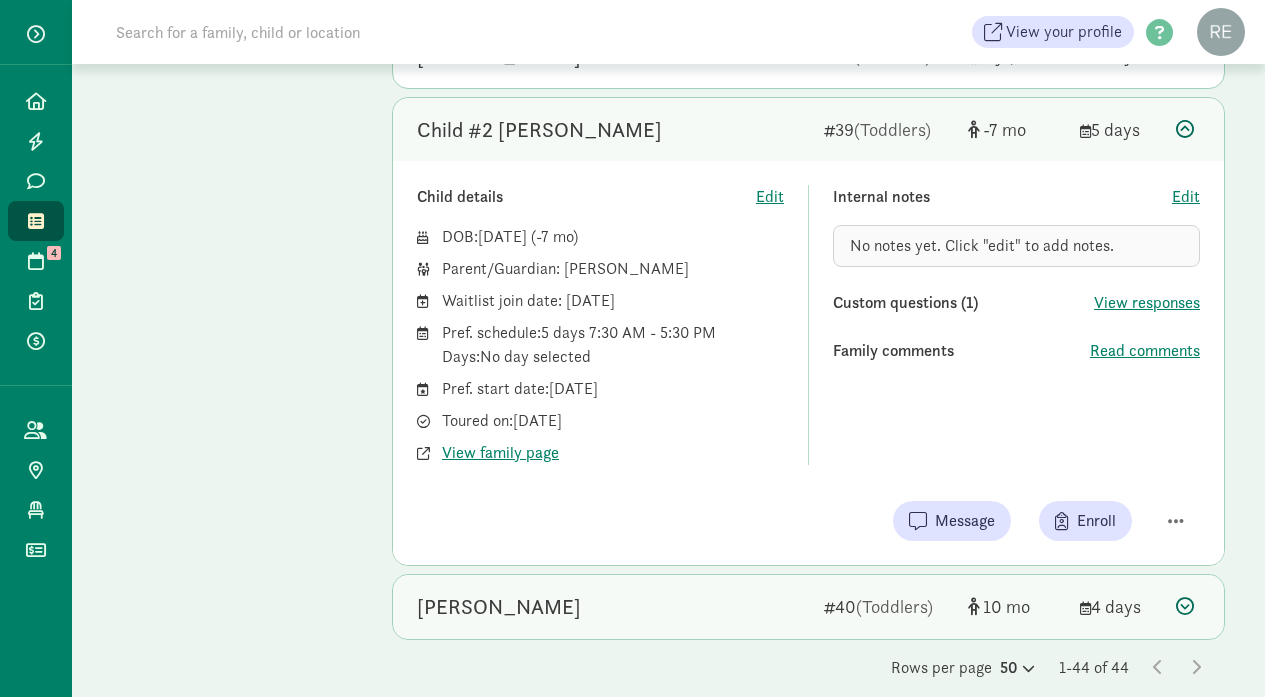
click at [649, 591] on div "Katherine Castro Hagen" at bounding box center [612, 607] width 391 height 32
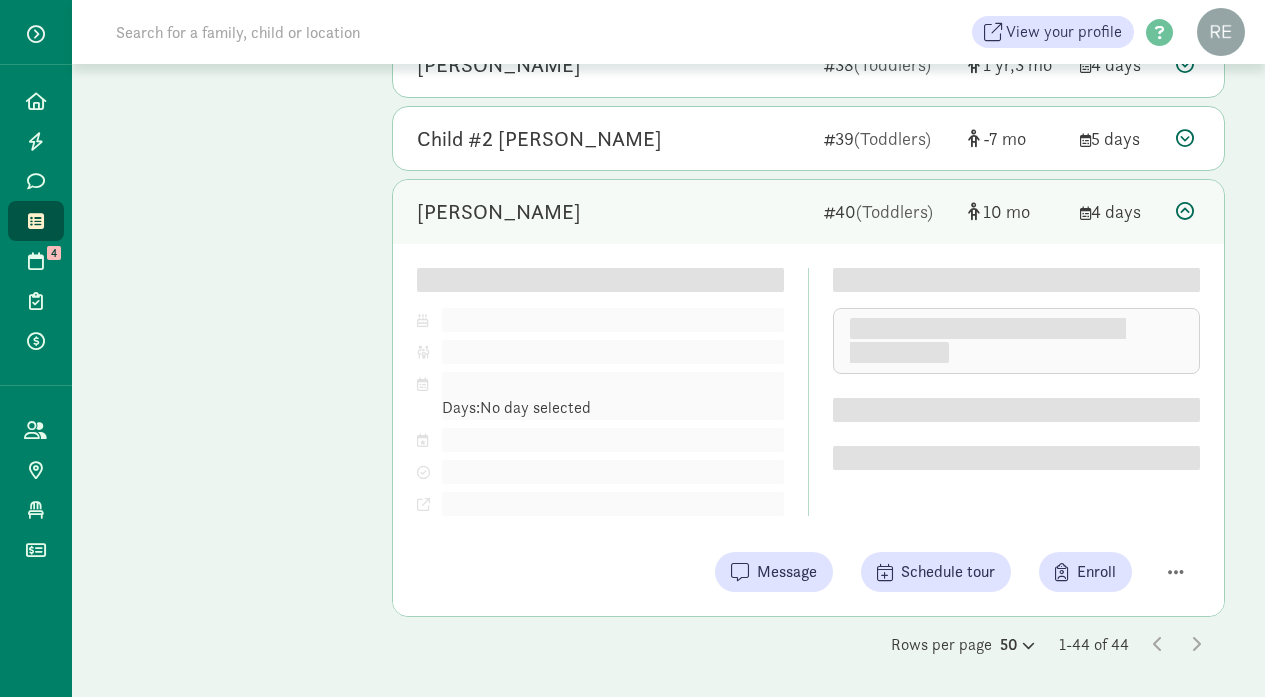
scroll to position [3201, 0]
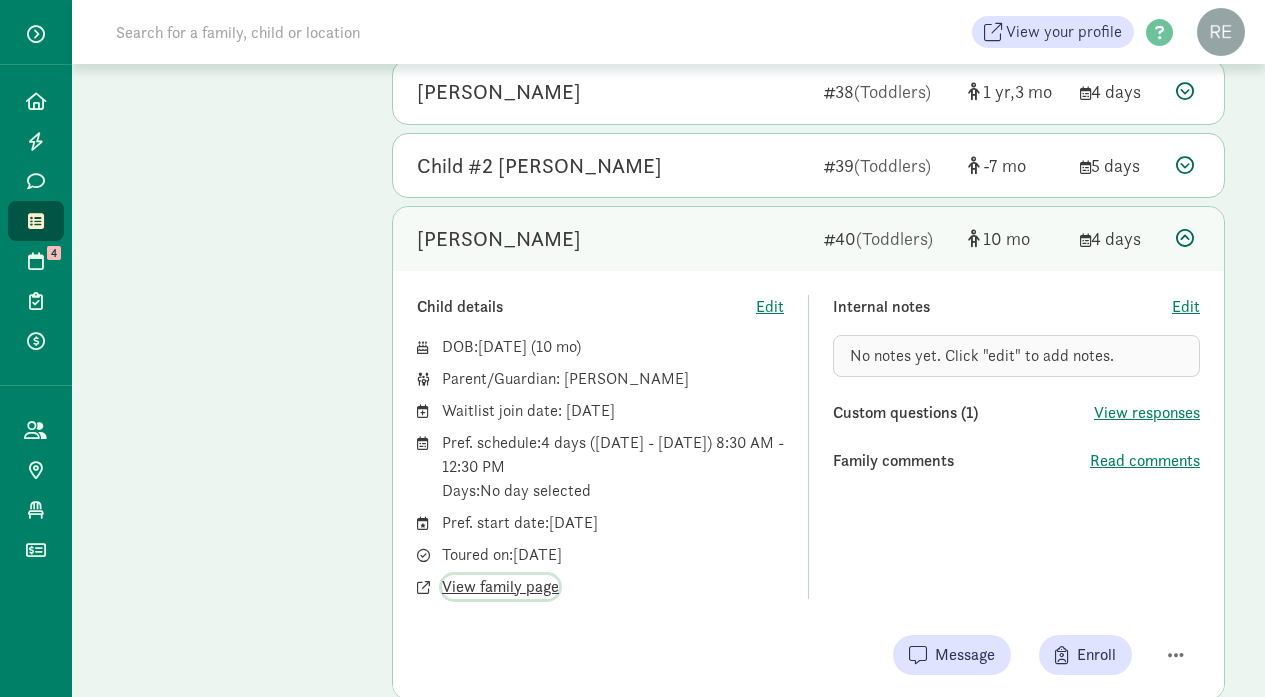
click at [547, 575] on span "View family page" at bounding box center [500, 587] width 117 height 24
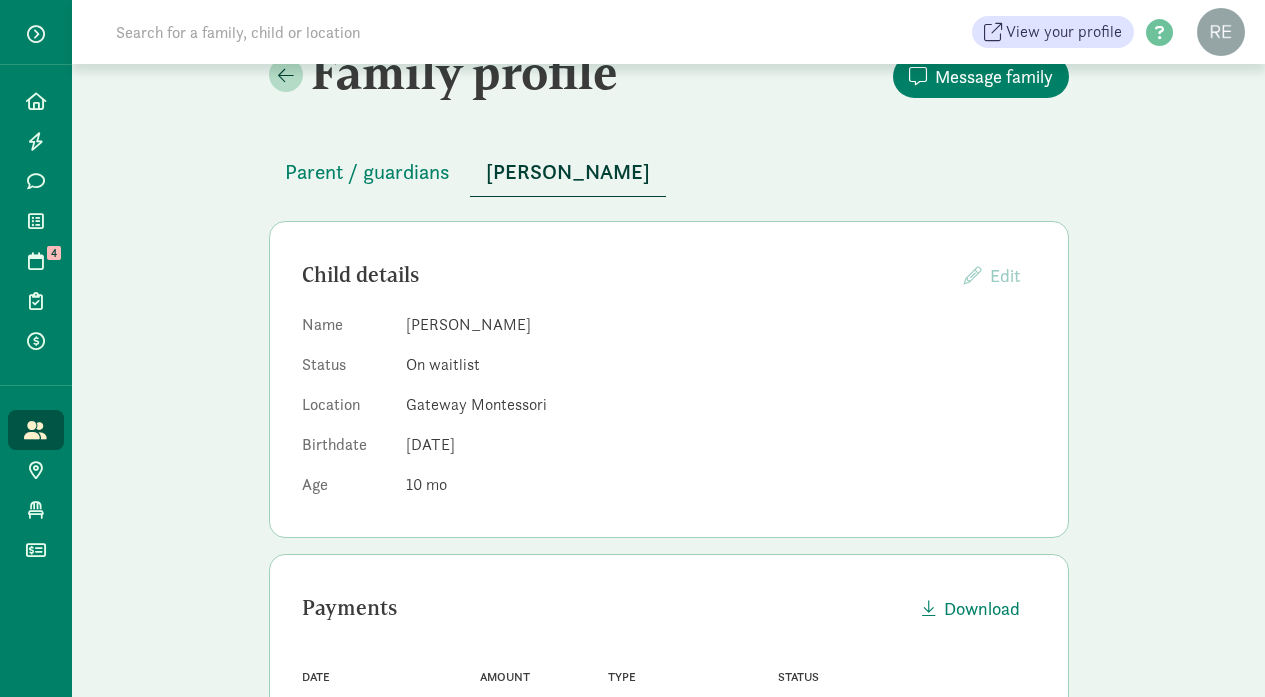
scroll to position [52, 0]
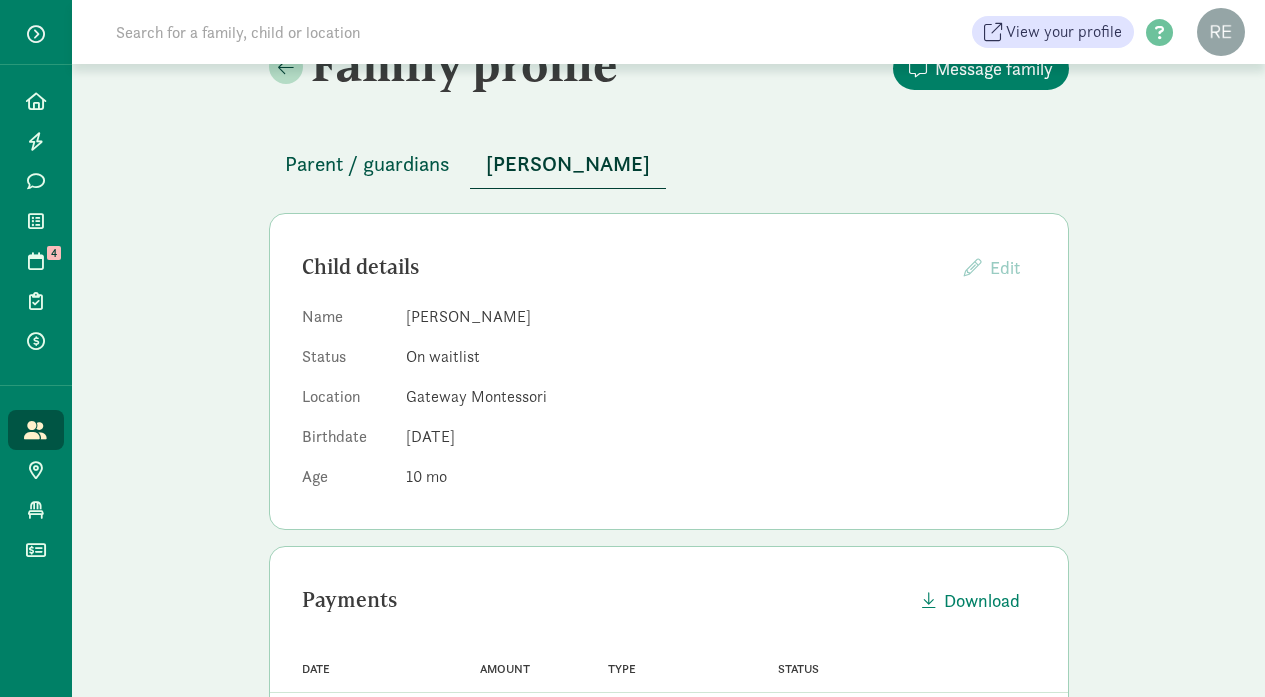
click at [405, 161] on span "Parent / guardians" at bounding box center [367, 164] width 165 height 32
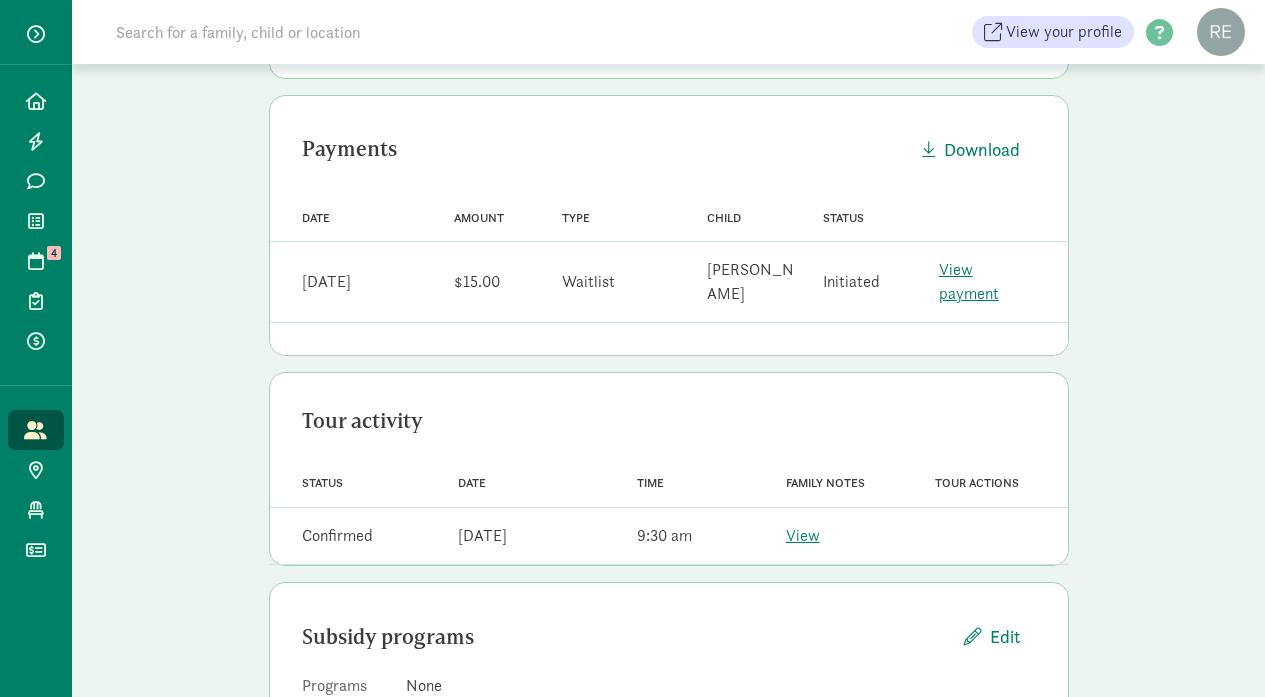
scroll to position [409, 0]
click at [36, 216] on icon at bounding box center [36, 221] width 16 height 18
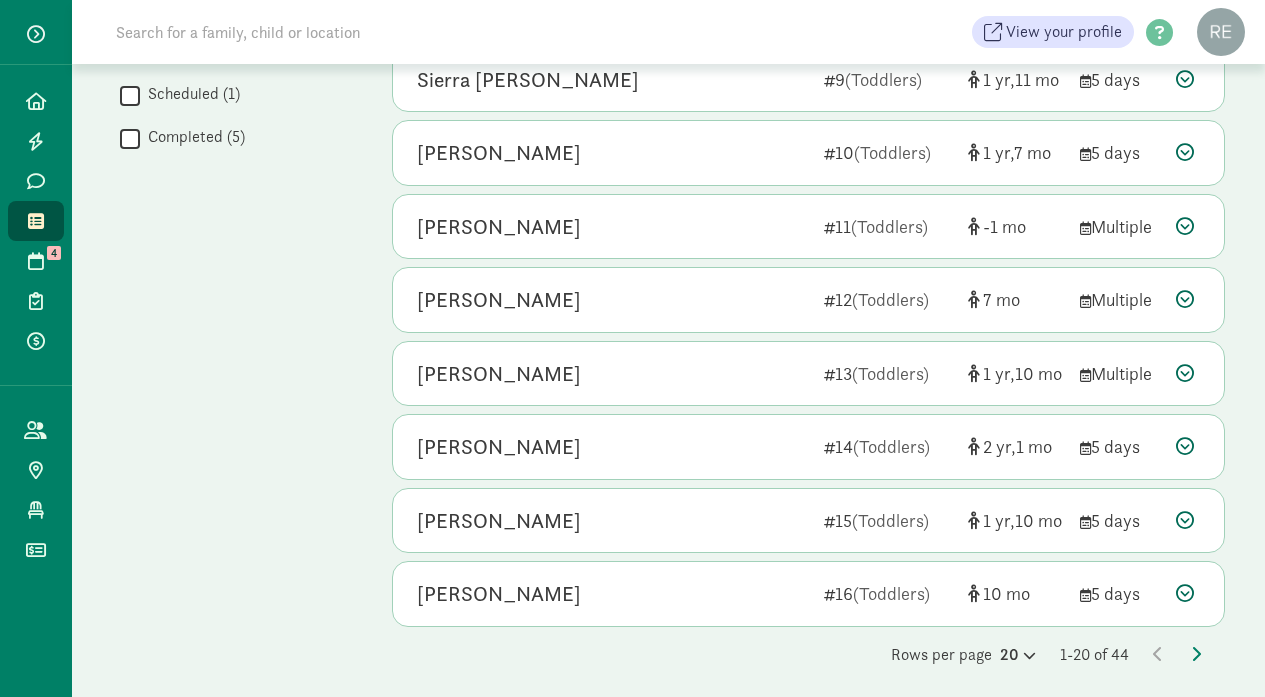
scroll to position [1082, 0]
click at [1020, 650] on icon at bounding box center [1027, 656] width 17 height 13
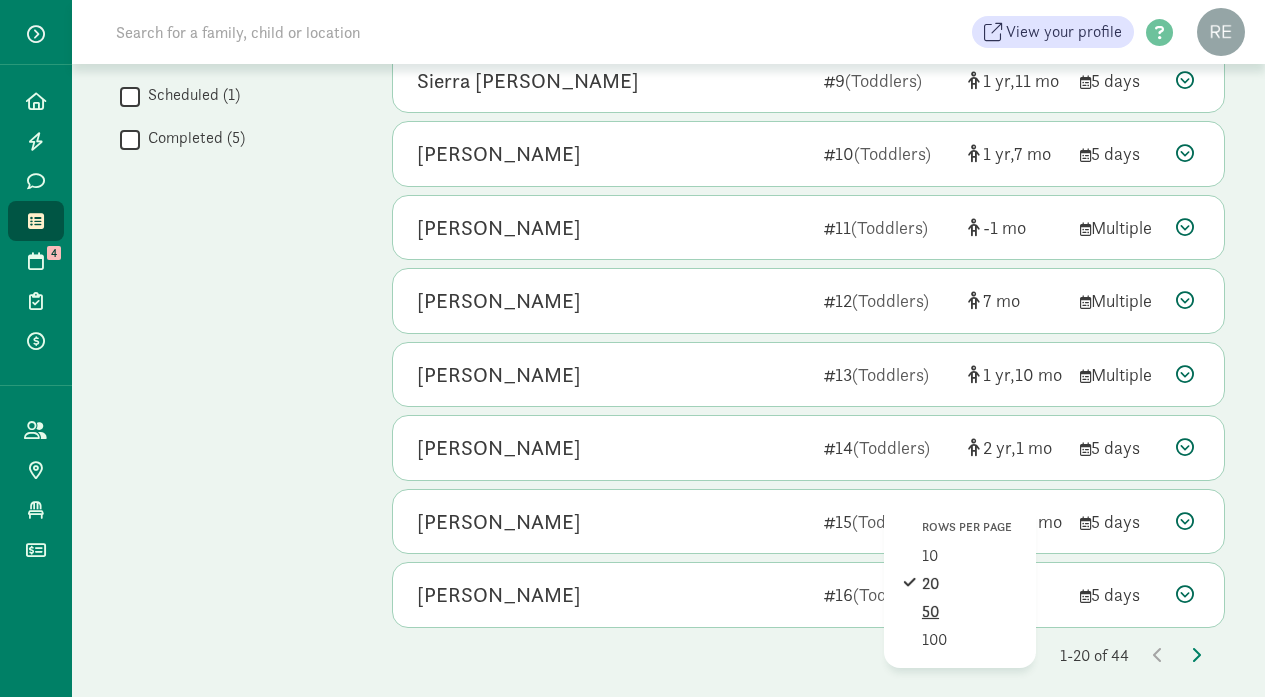
click at [955, 628] on div "50" at bounding box center [969, 640] width 95 height 24
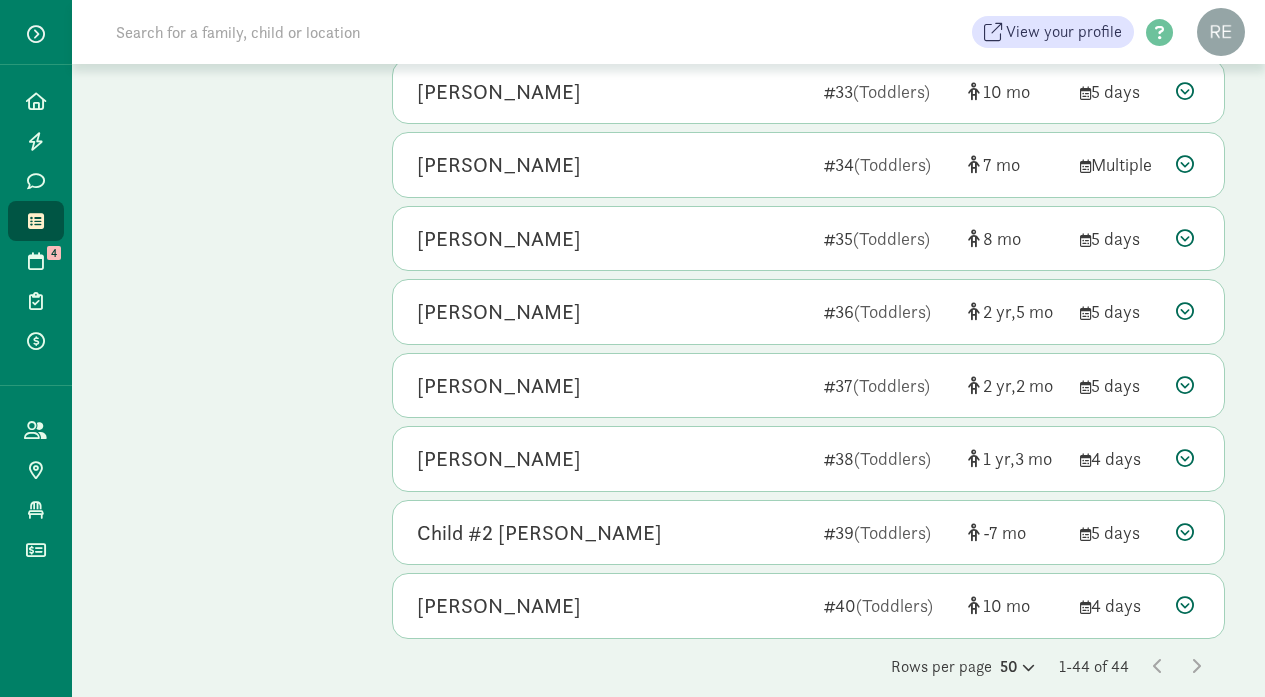
scroll to position [2833, 0]
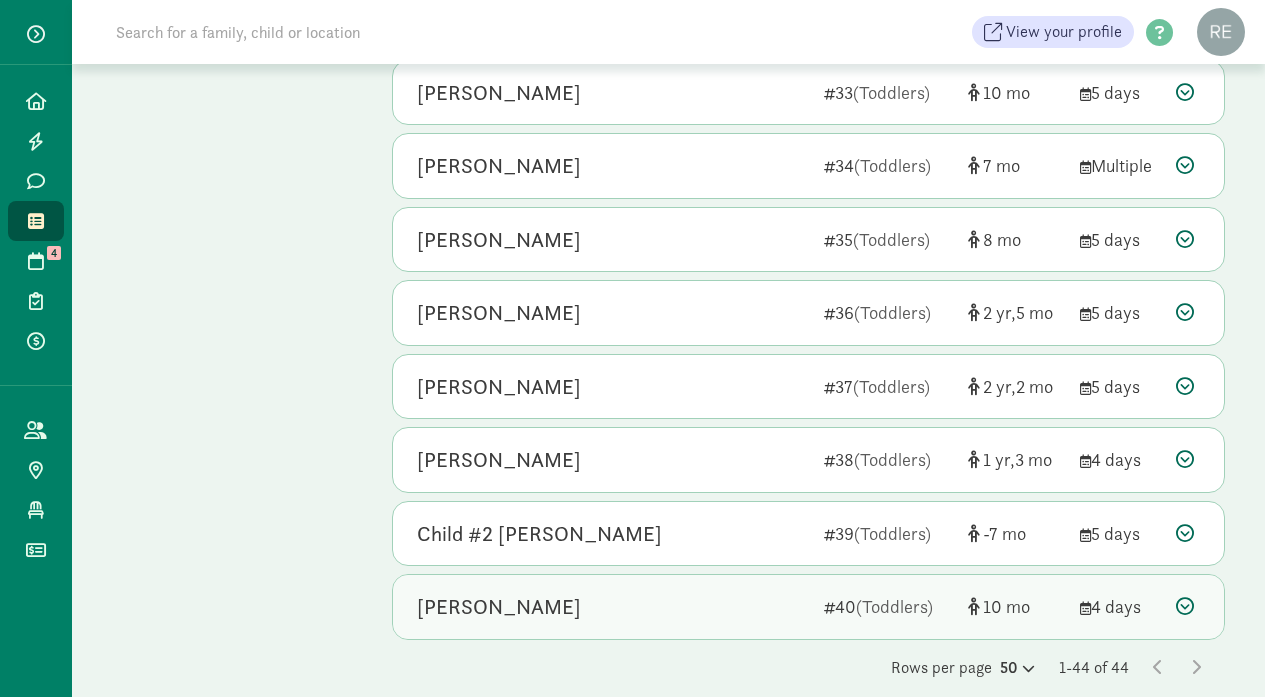
click at [674, 598] on div "[PERSON_NAME]" at bounding box center [612, 607] width 391 height 32
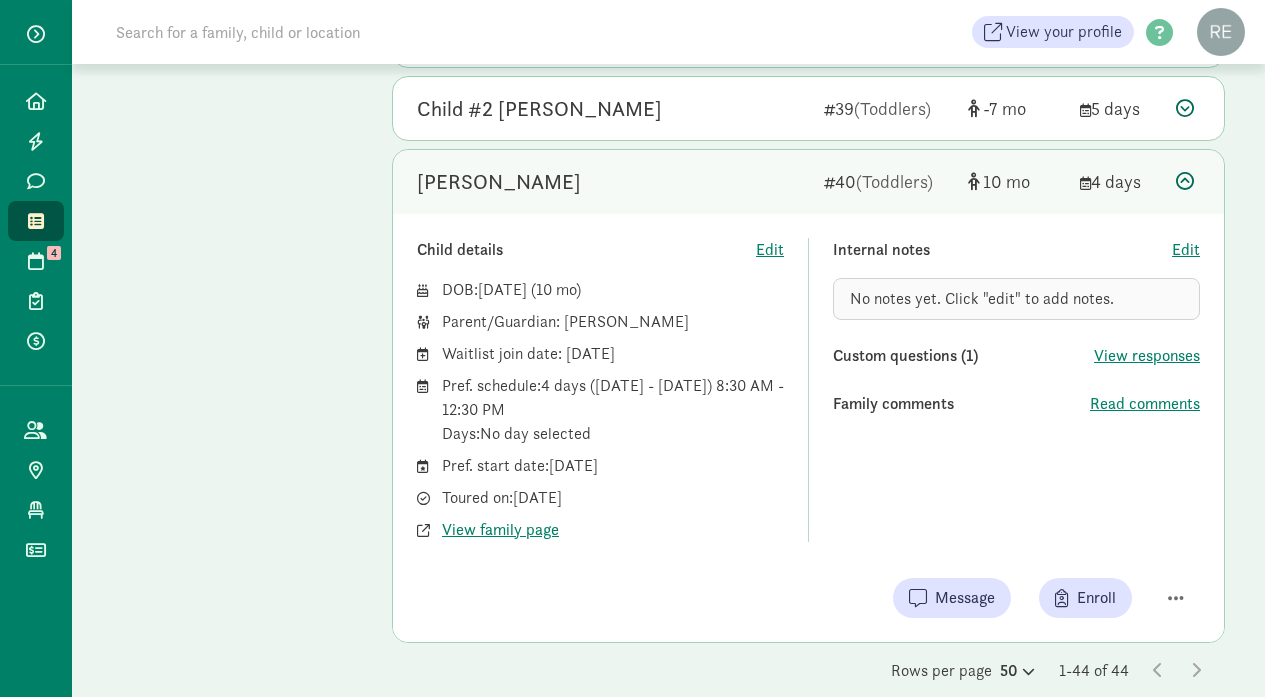
scroll to position [3260, 0]
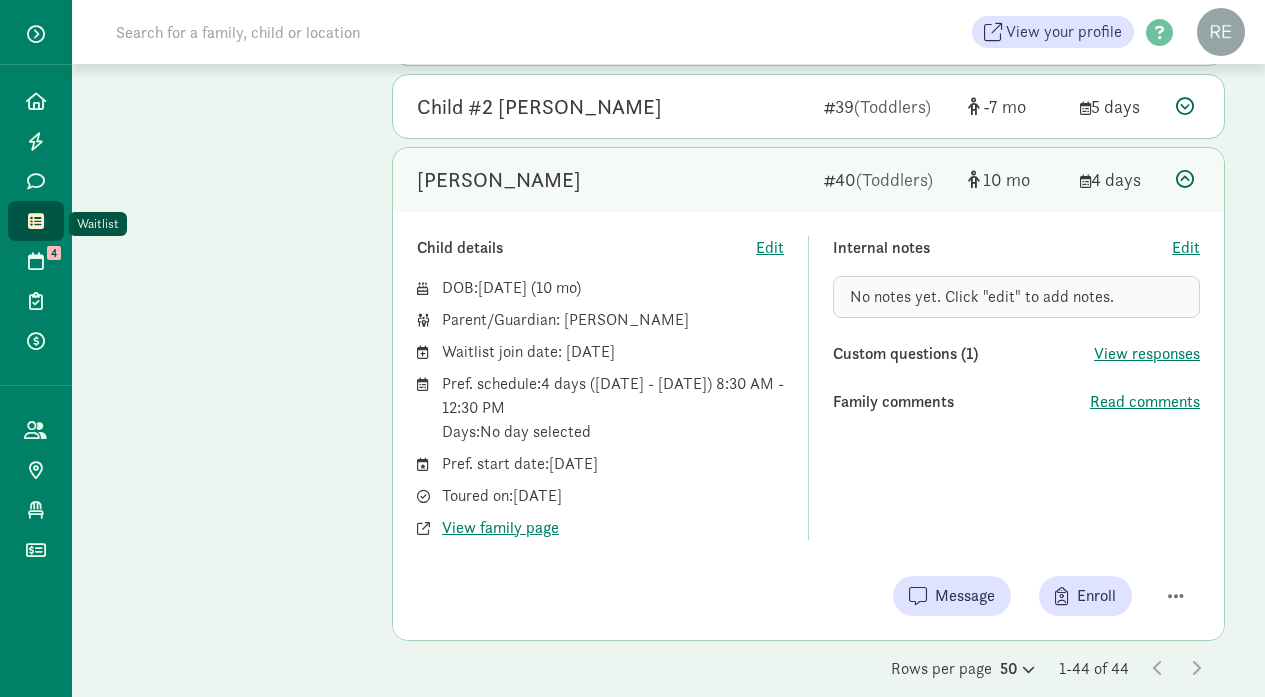
click at [39, 219] on icon at bounding box center [36, 221] width 16 height 18
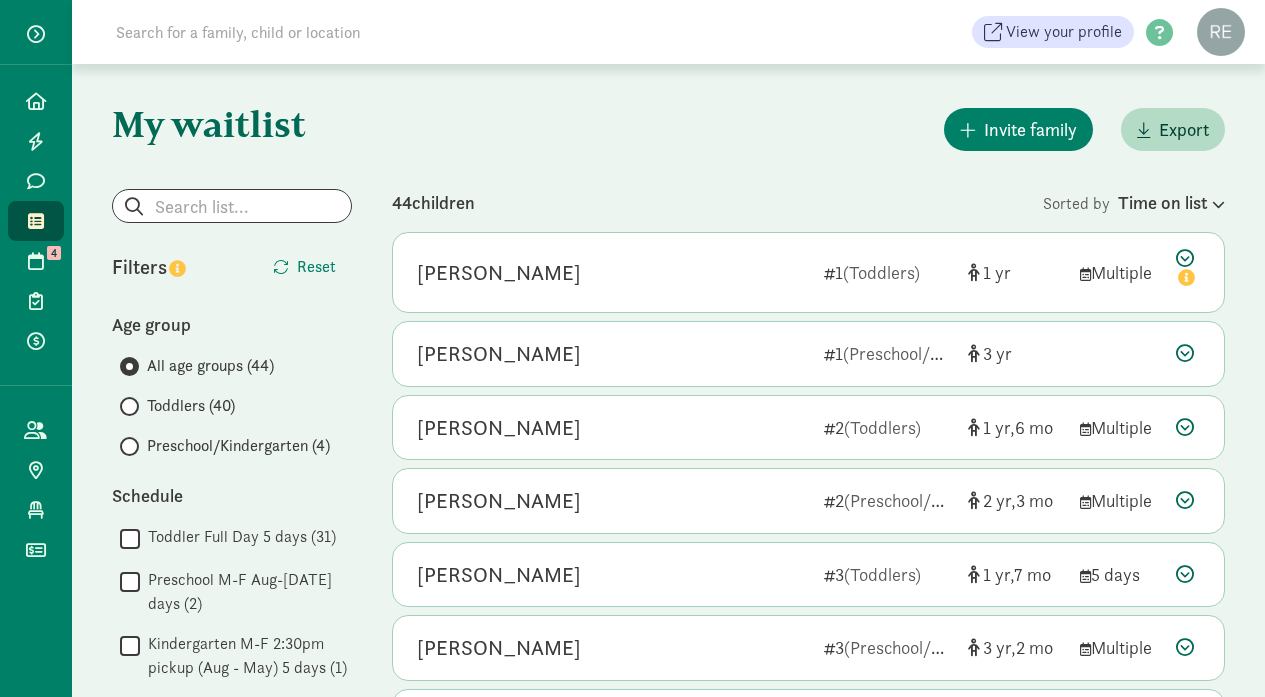
click at [131, 443] on input "Preschool/Kindergarten (4)" at bounding box center [126, 446] width 13 height 13
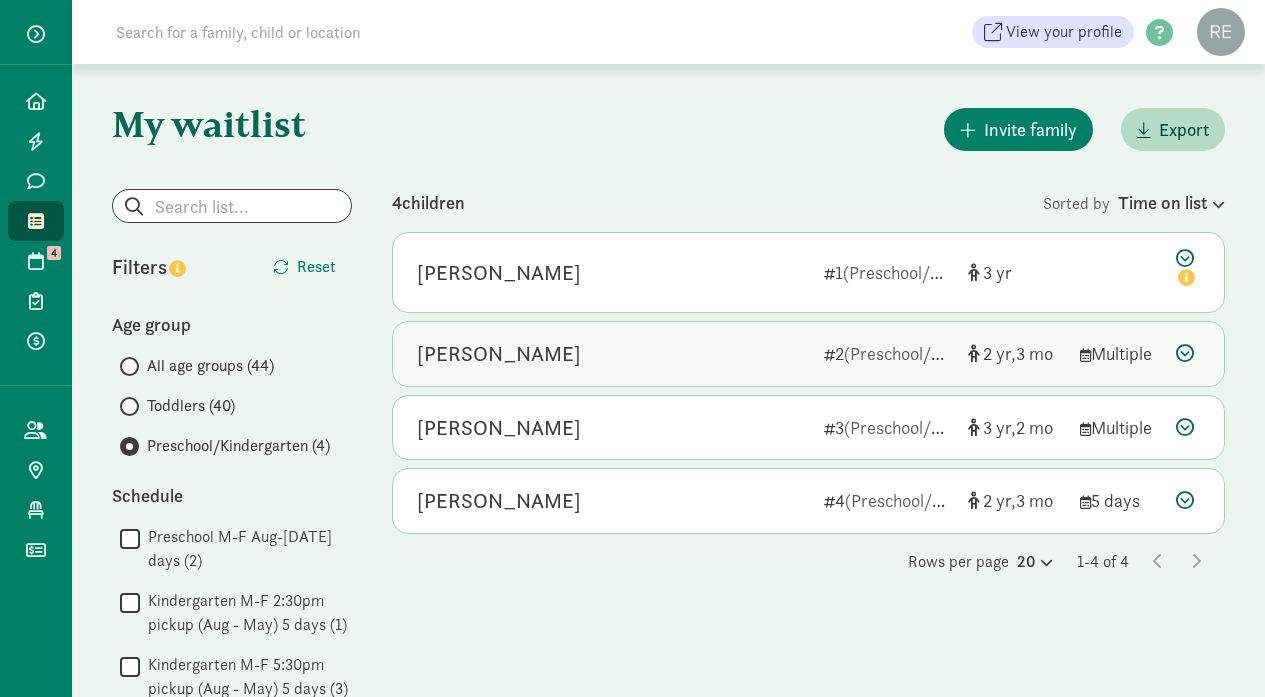
click at [690, 360] on div "[PERSON_NAME]" at bounding box center [612, 354] width 391 height 32
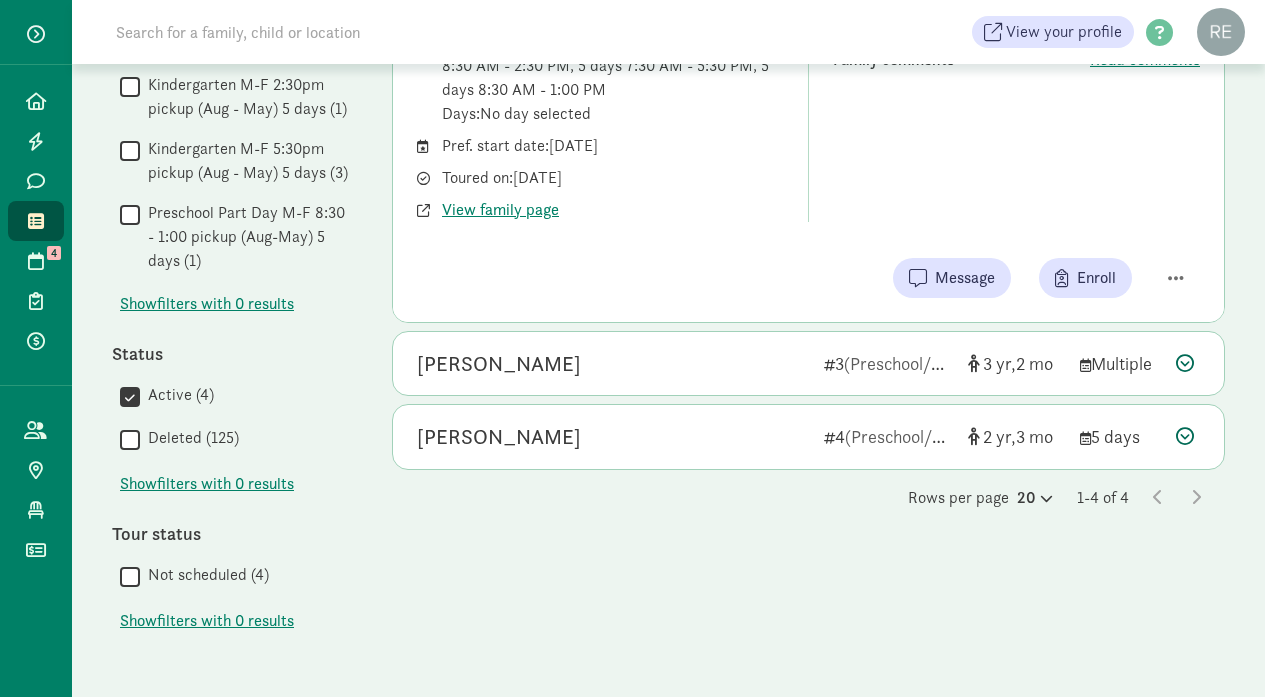
scroll to position [516, 0]
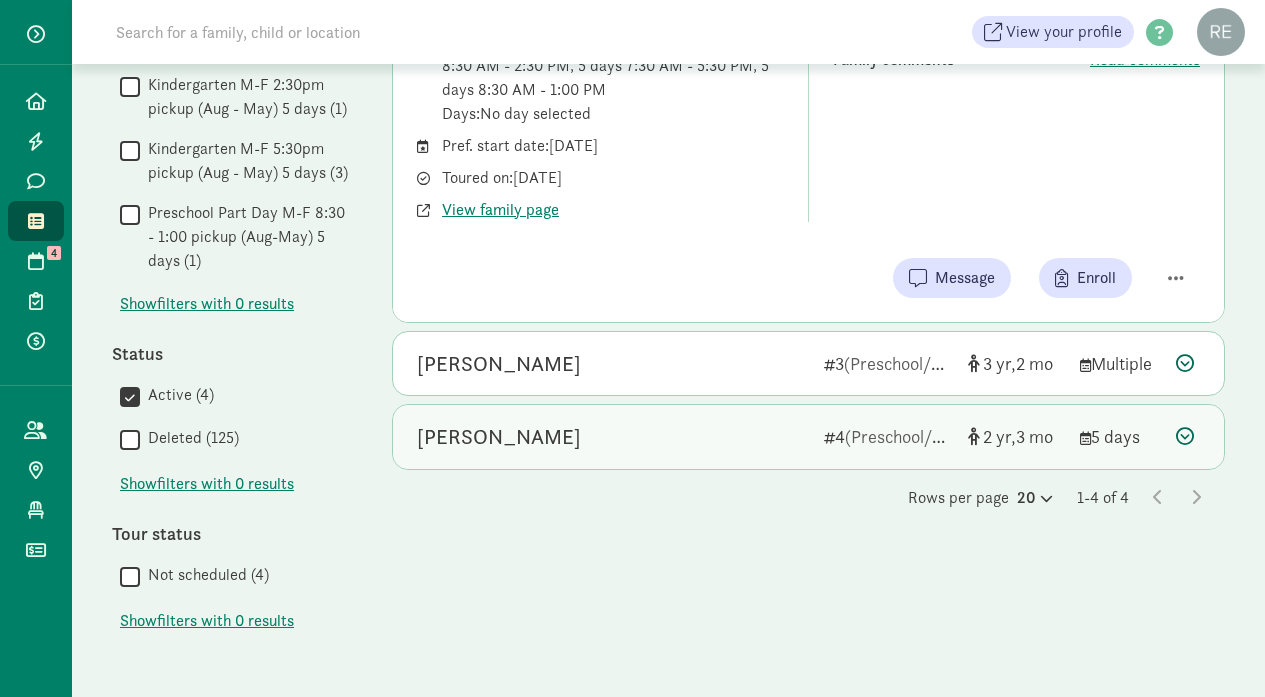
click at [667, 440] on div "[PERSON_NAME]" at bounding box center [612, 437] width 391 height 32
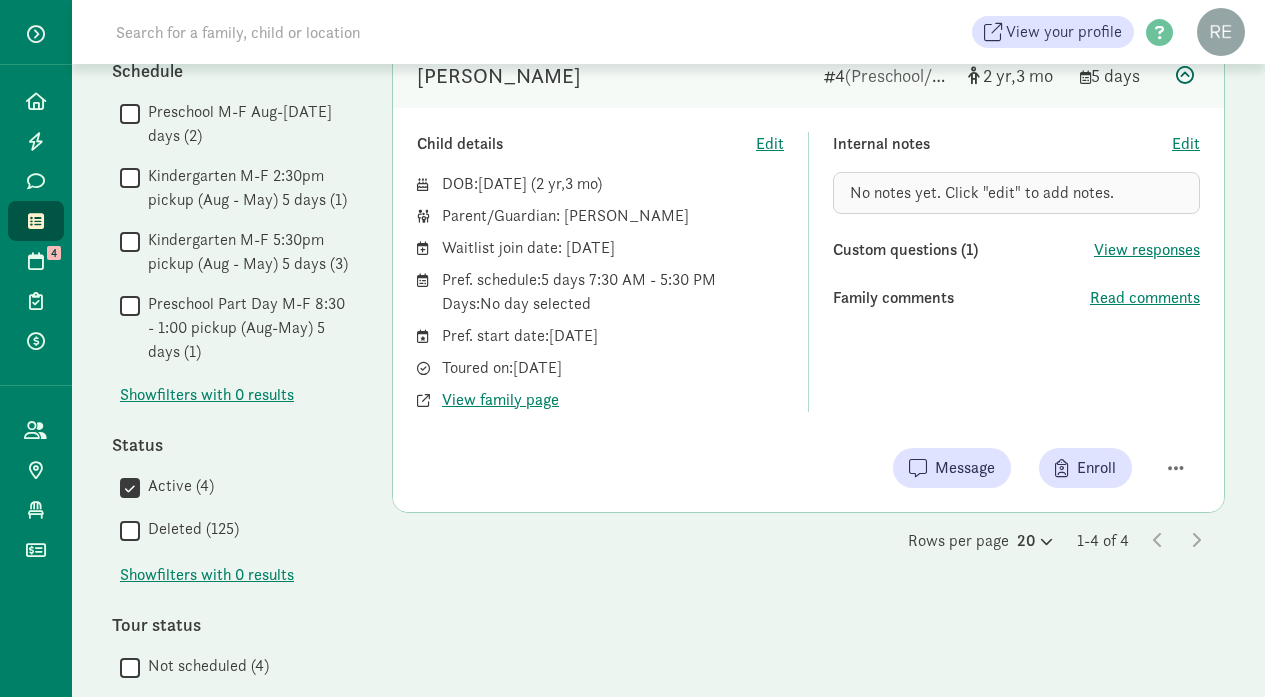
scroll to position [425, 0]
click at [1133, 291] on span "Read comments" at bounding box center [1145, 298] width 110 height 24
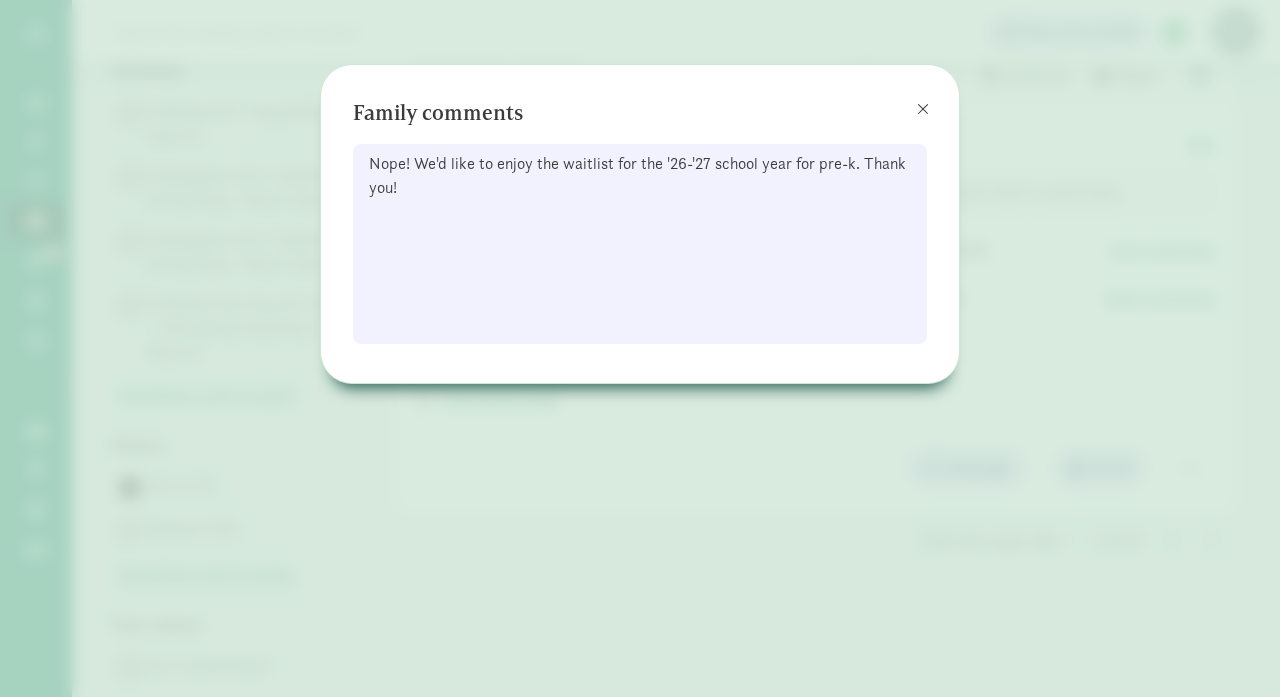
click at [926, 114] on span at bounding box center [923, 109] width 12 height 16
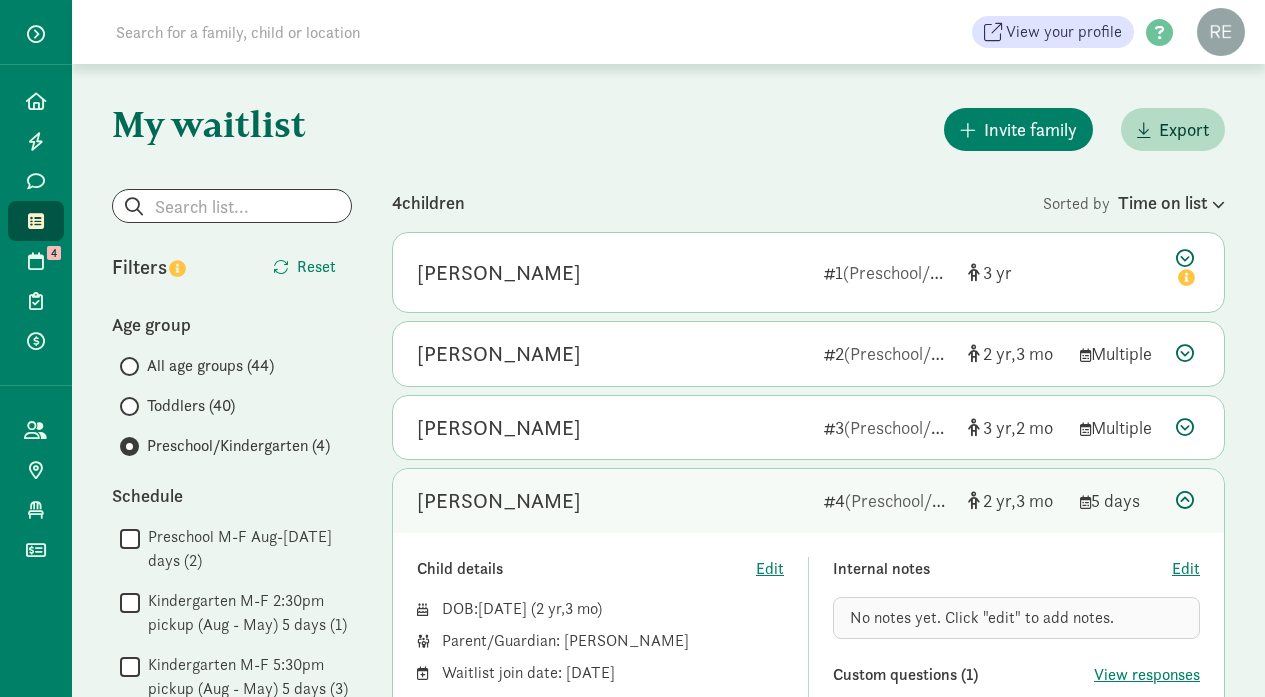
scroll to position [0, 0]
